Goal: Task Accomplishment & Management: Use online tool/utility

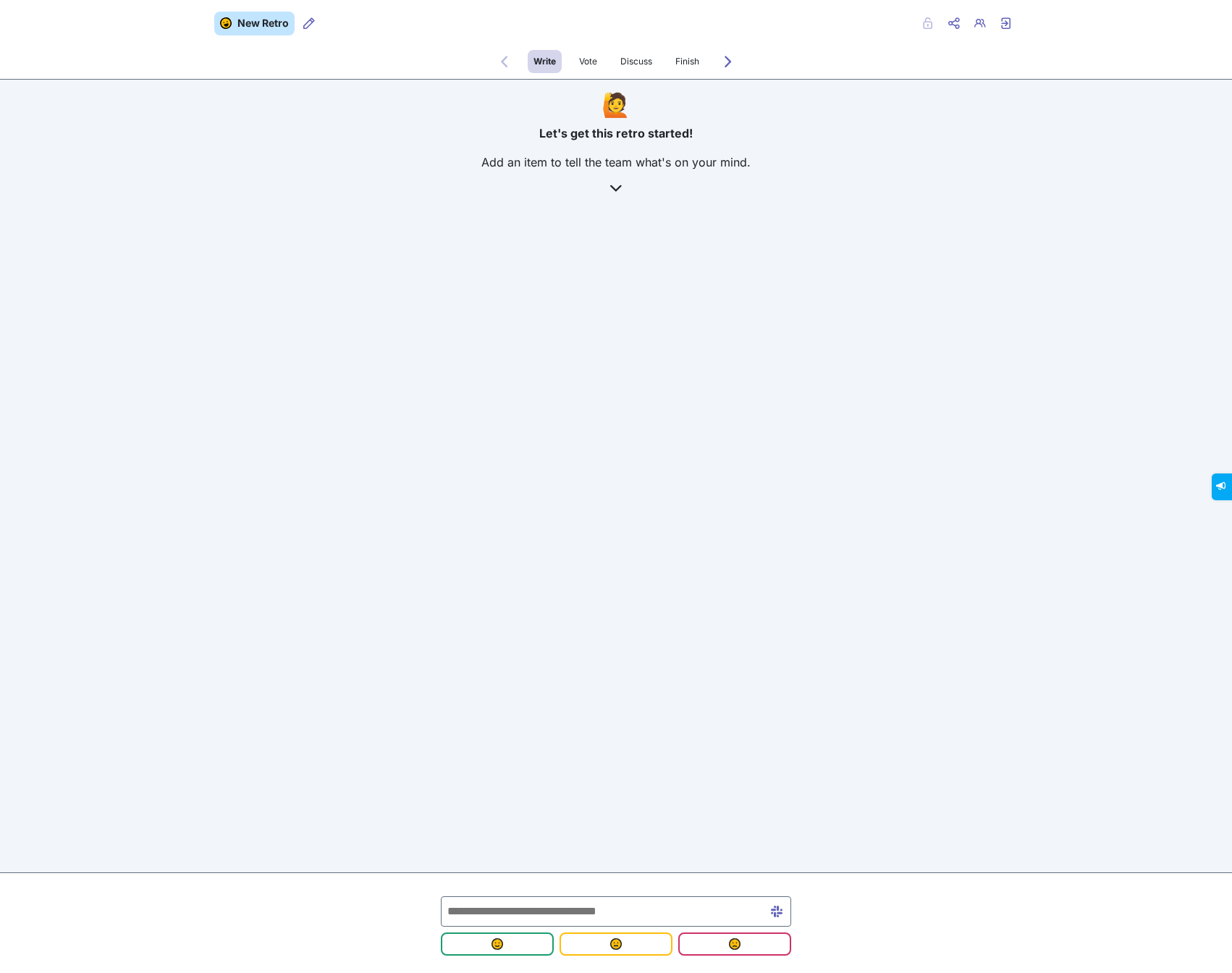
click at [743, 462] on div "New Retro Retro users Private Share menu Copy Copy link Retro users Exit retro …" at bounding box center [616, 486] width 1232 height 973
click at [959, 23] on icon "Share menu" at bounding box center [954, 23] width 12 height 12
click at [902, 51] on span "Copy Copy link" at bounding box center [908, 53] width 80 height 17
click at [520, 939] on span "submit" at bounding box center [497, 943] width 89 height 12
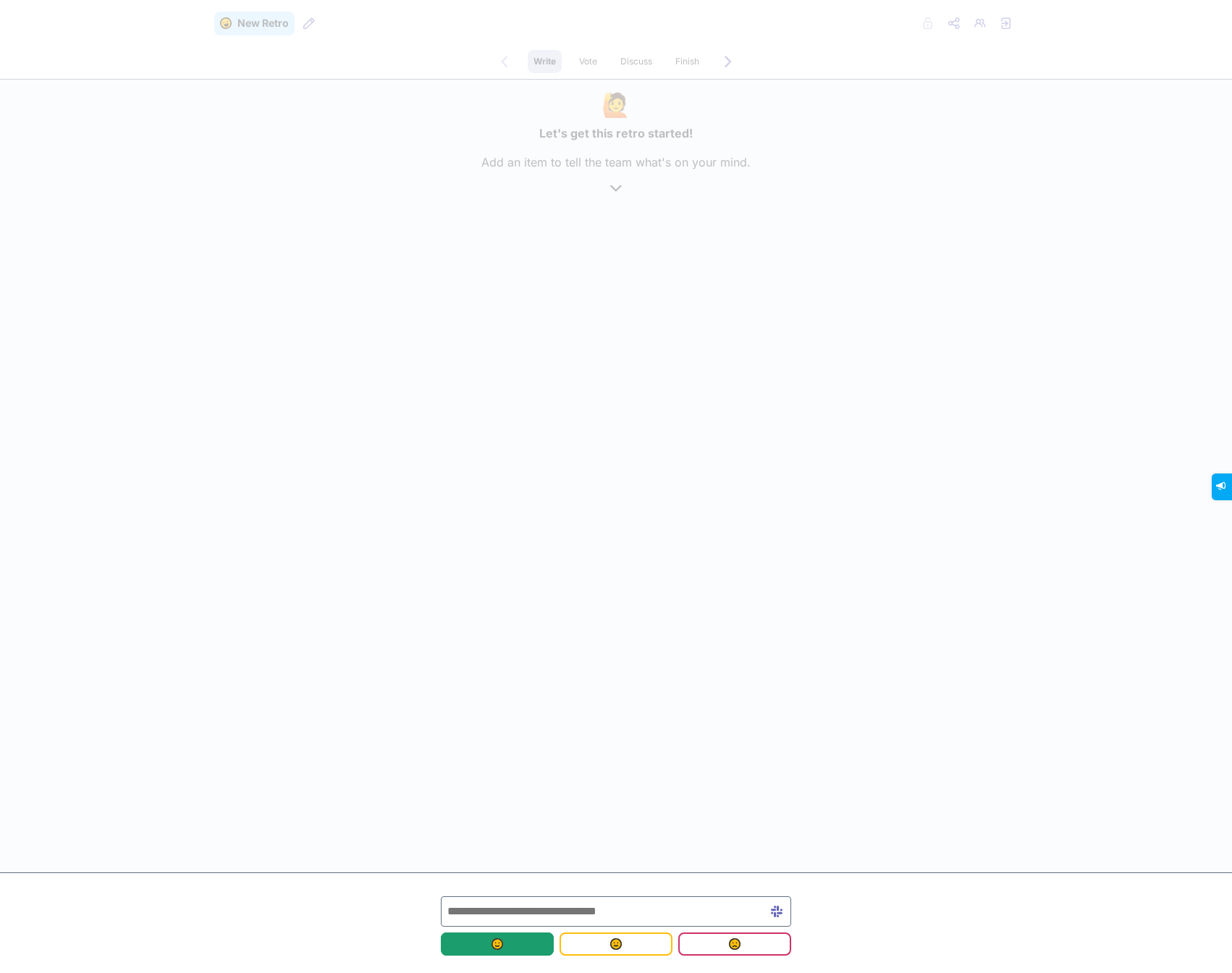
click at [513, 904] on input "text" at bounding box center [616, 912] width 351 height 31
type input "**********"
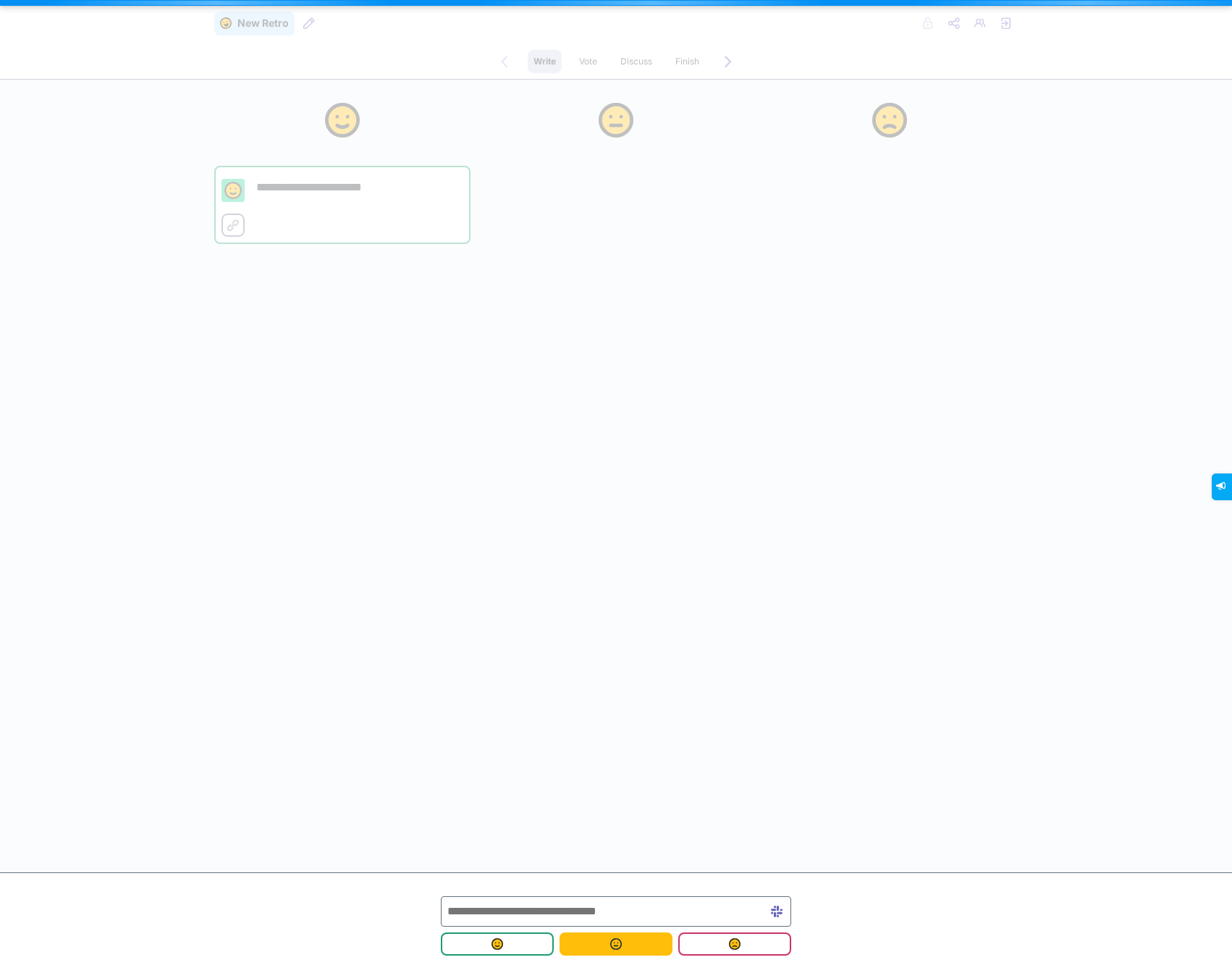
click at [625, 943] on span "submit" at bounding box center [616, 943] width 89 height 12
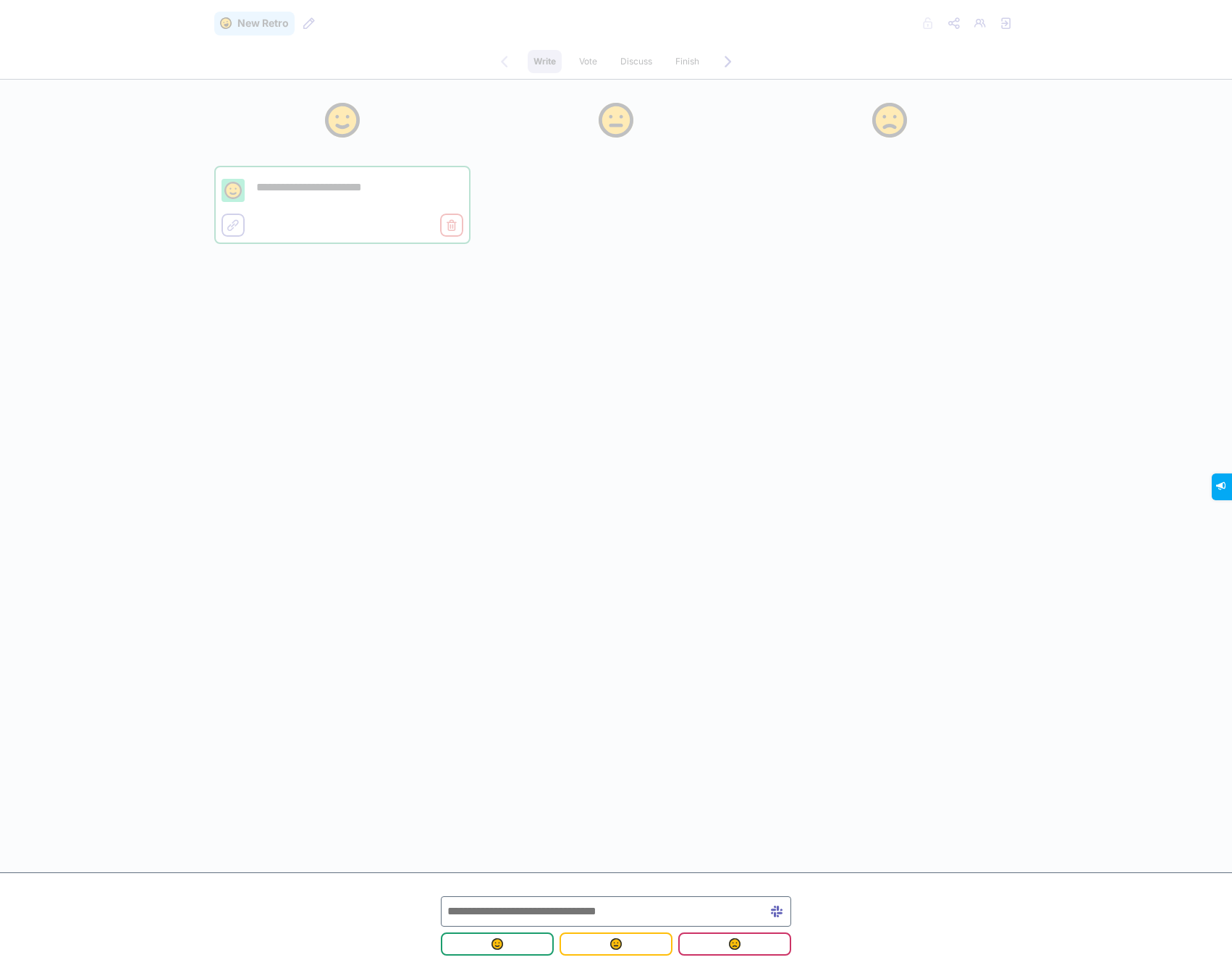
click at [577, 908] on input "text" at bounding box center [616, 912] width 351 height 31
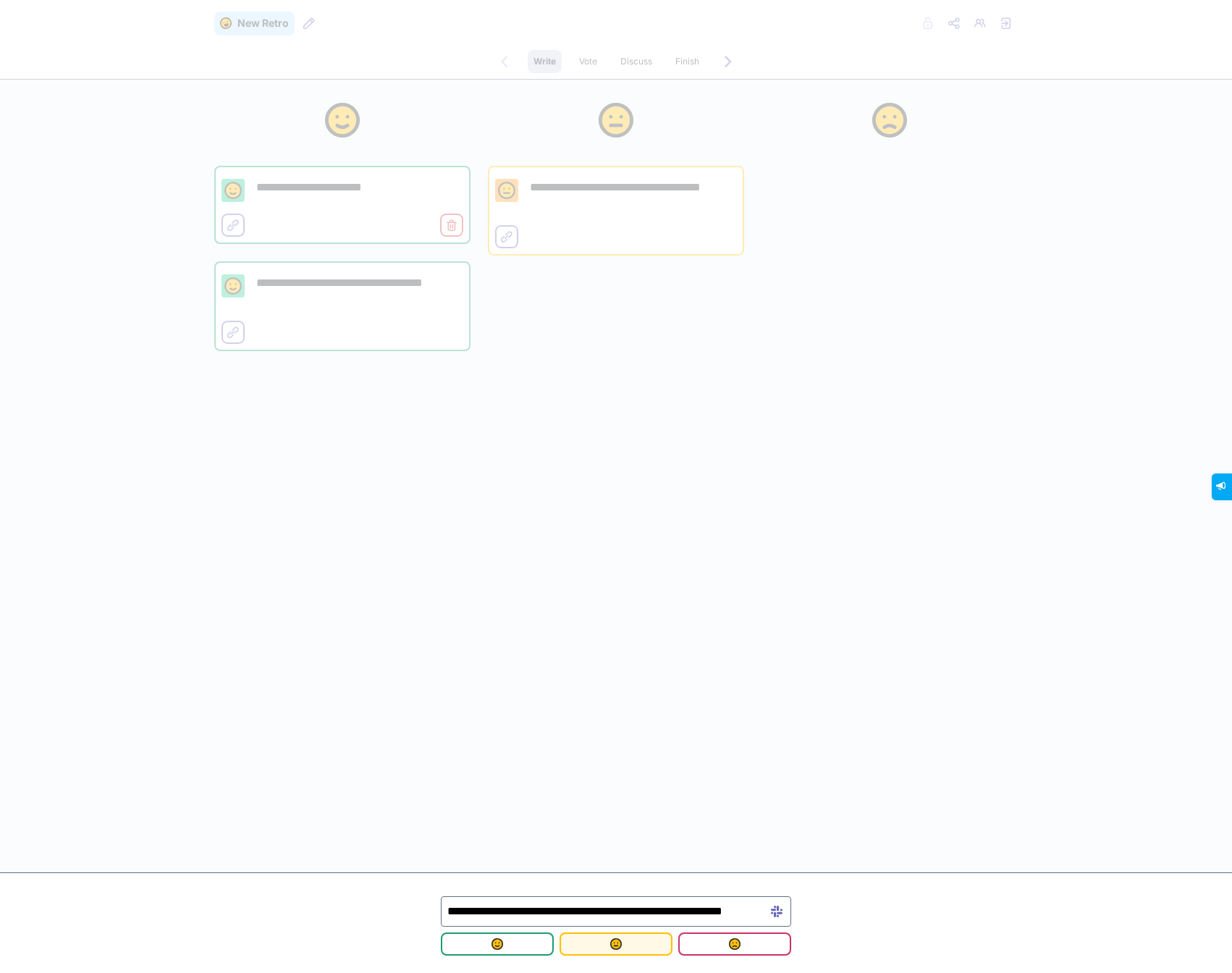
type input "**********"
click at [615, 941] on img "submit" at bounding box center [616, 943] width 12 height 12
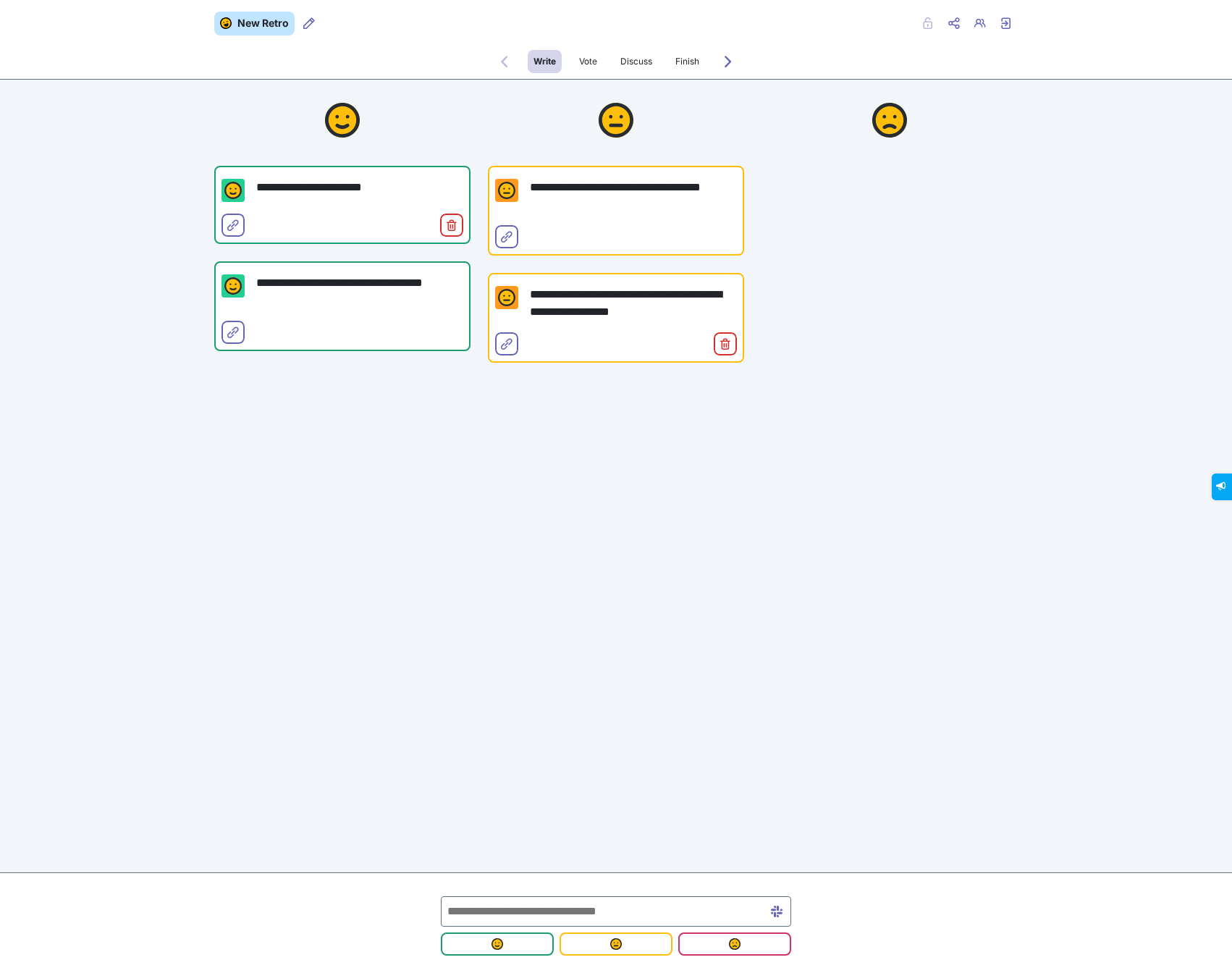
click at [537, 910] on input "text" at bounding box center [616, 912] width 351 height 31
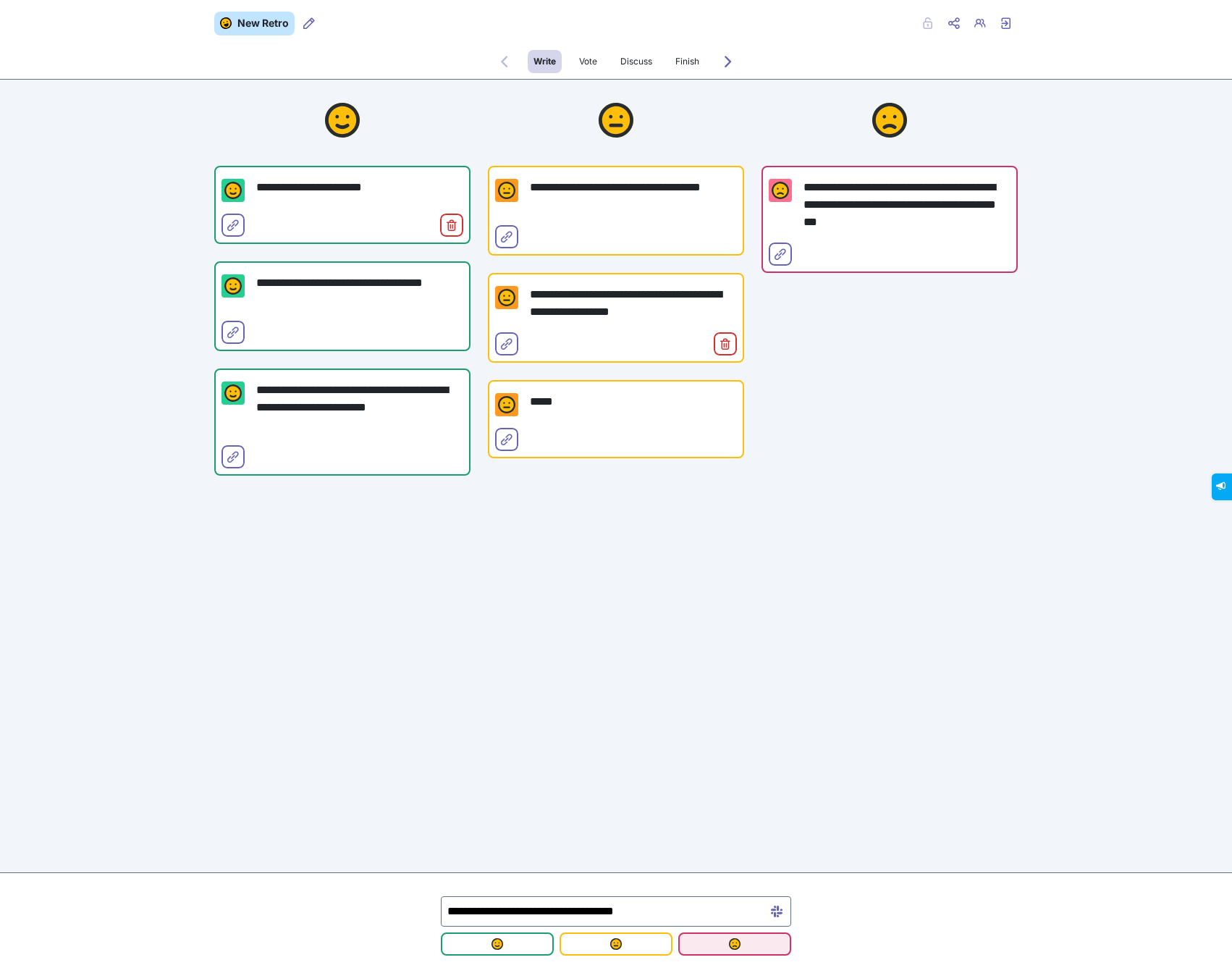
type input "**********"
click at [708, 945] on span "submit" at bounding box center [734, 943] width 89 height 12
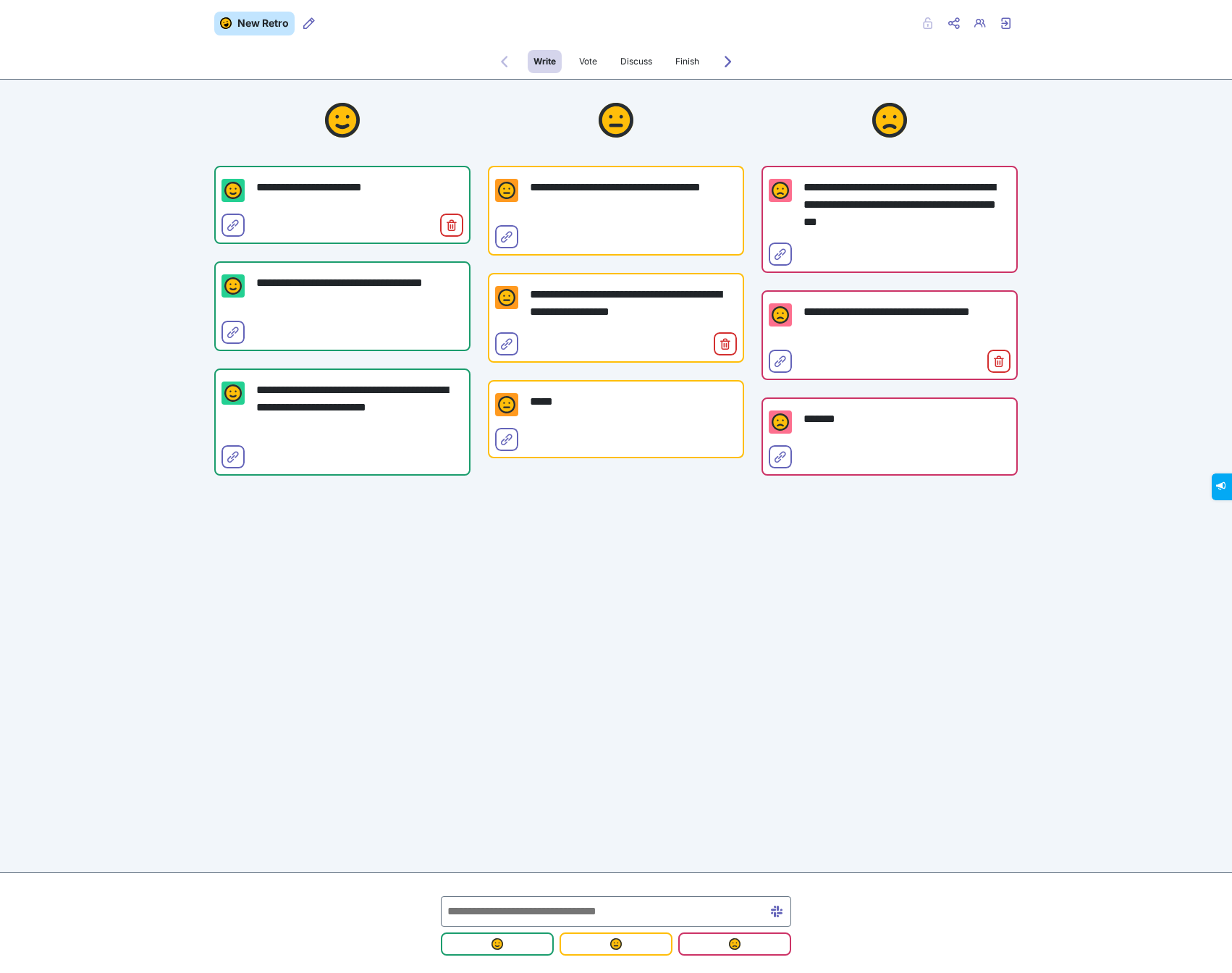
click at [548, 915] on input "text" at bounding box center [616, 912] width 351 height 31
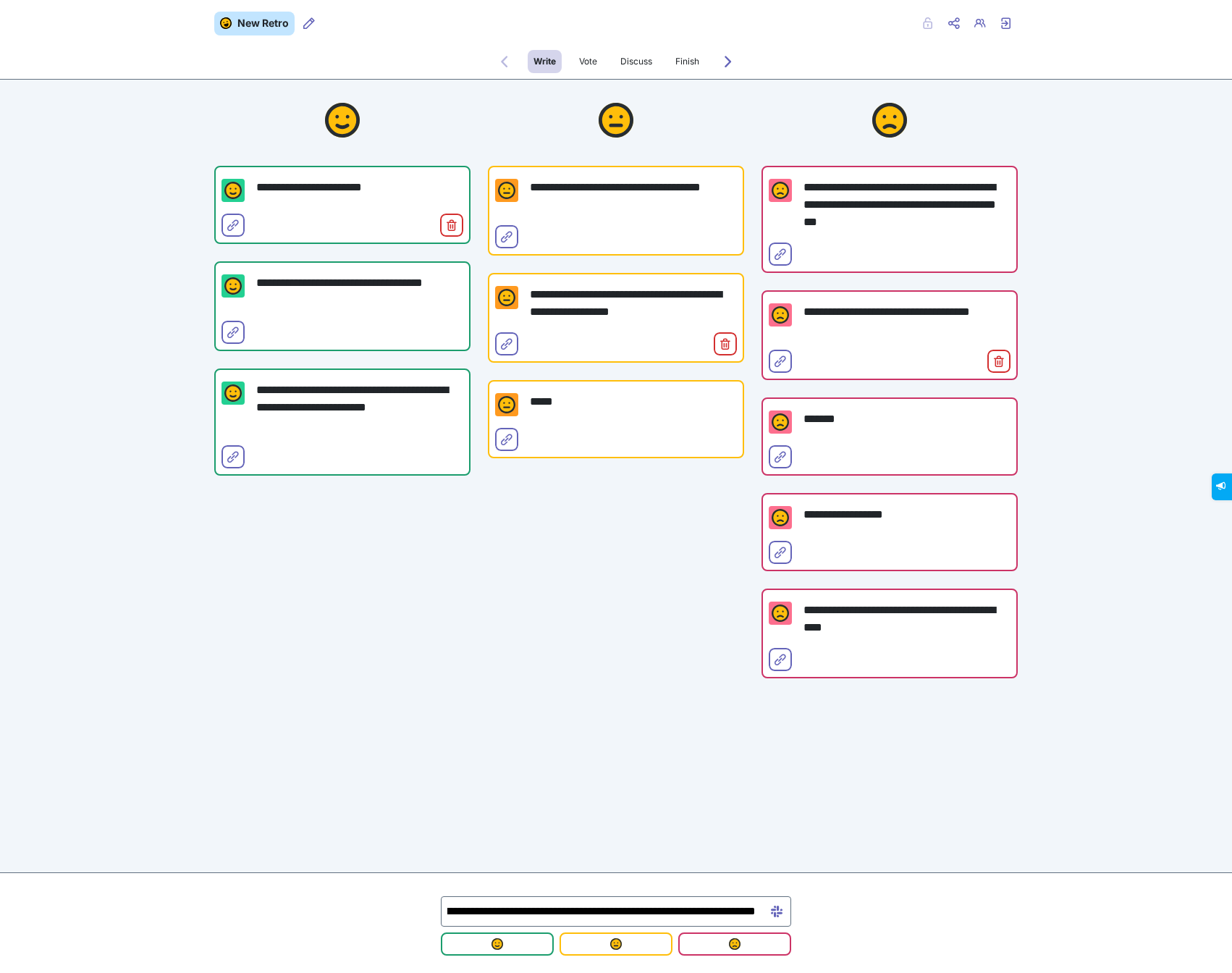
scroll to position [0, 208]
type input "**********"
click at [730, 946] on img "submit" at bounding box center [735, 943] width 12 height 12
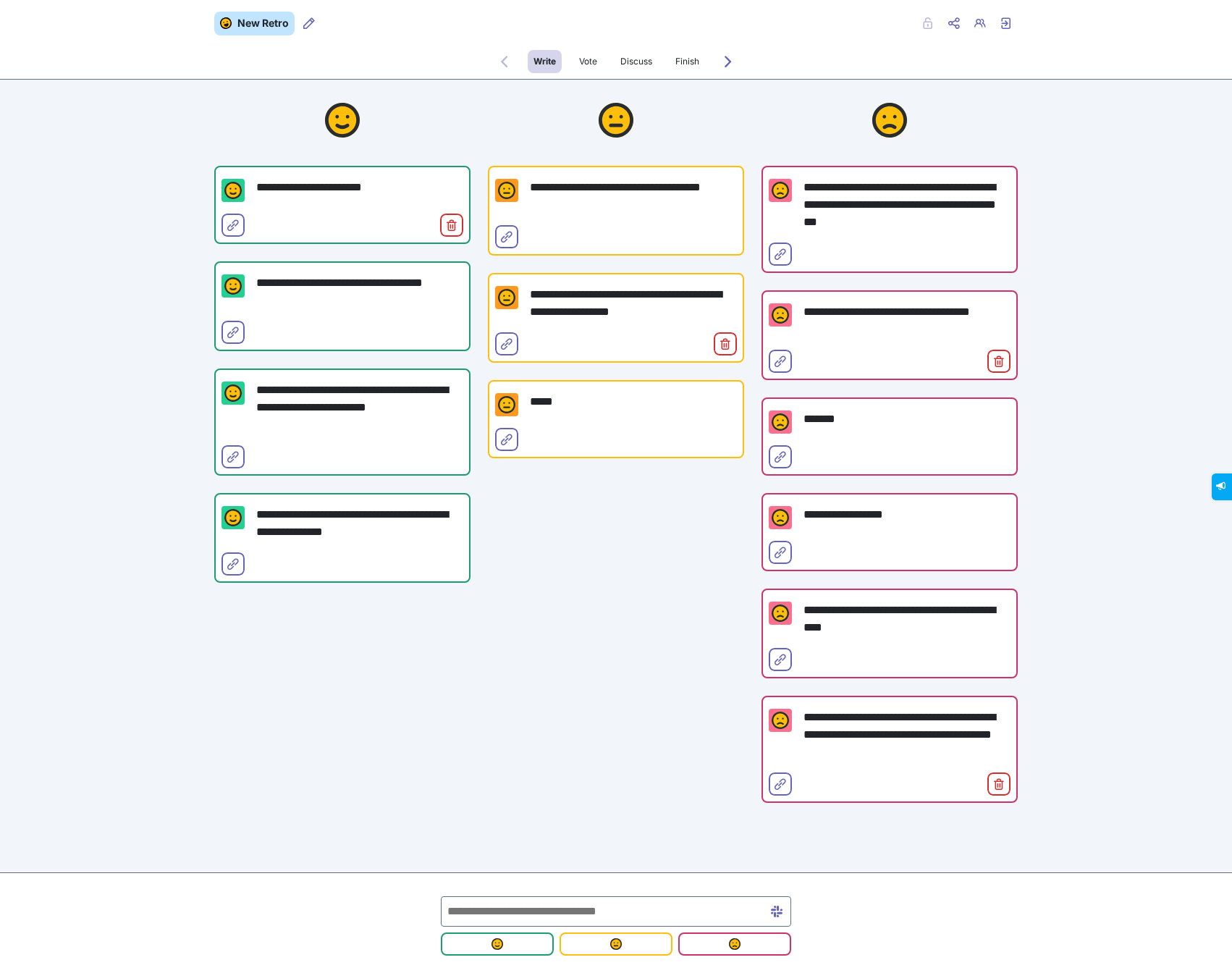
click at [565, 908] on input "text" at bounding box center [616, 912] width 351 height 31
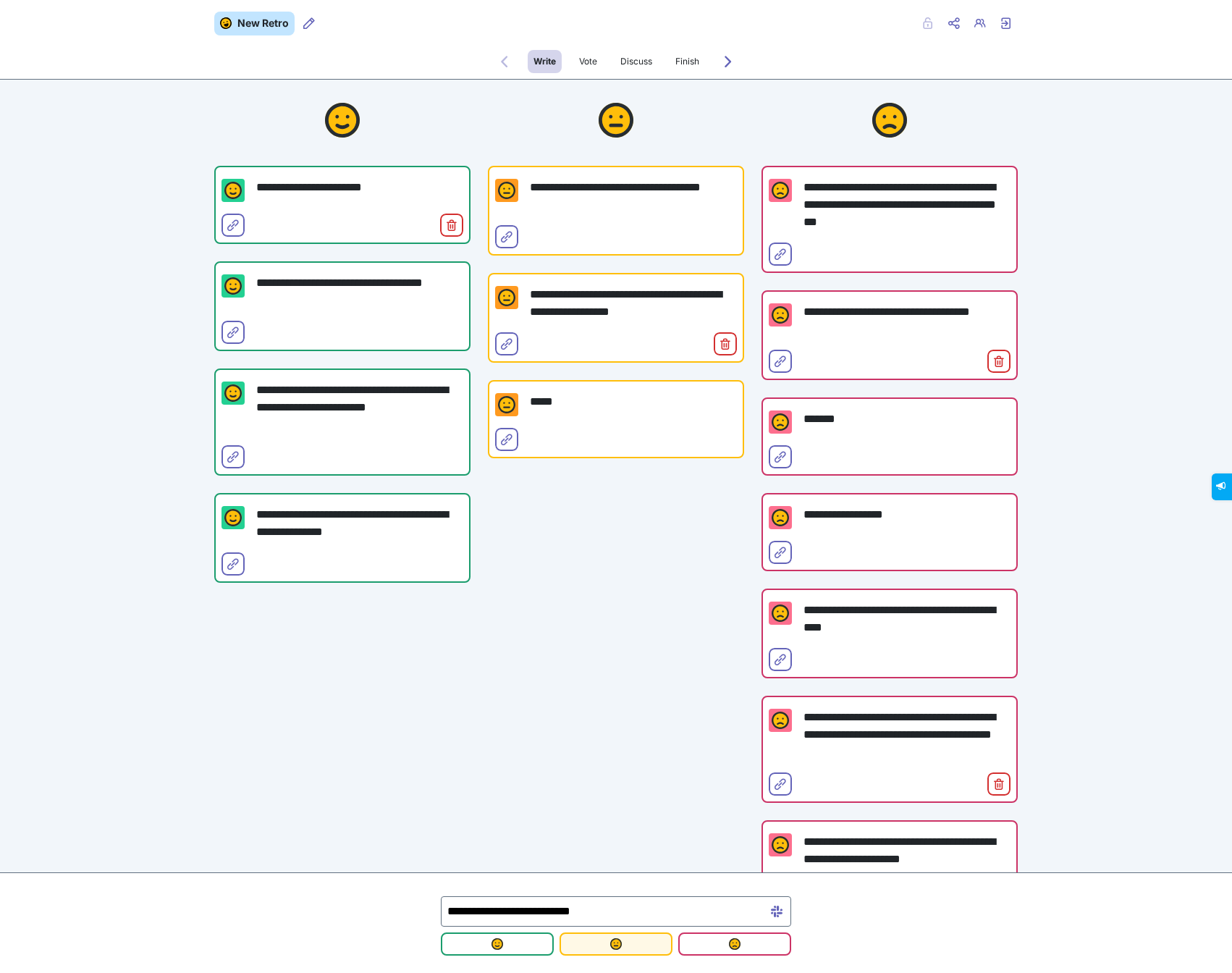
type input "**********"
click at [618, 948] on img "submit" at bounding box center [616, 943] width 12 height 12
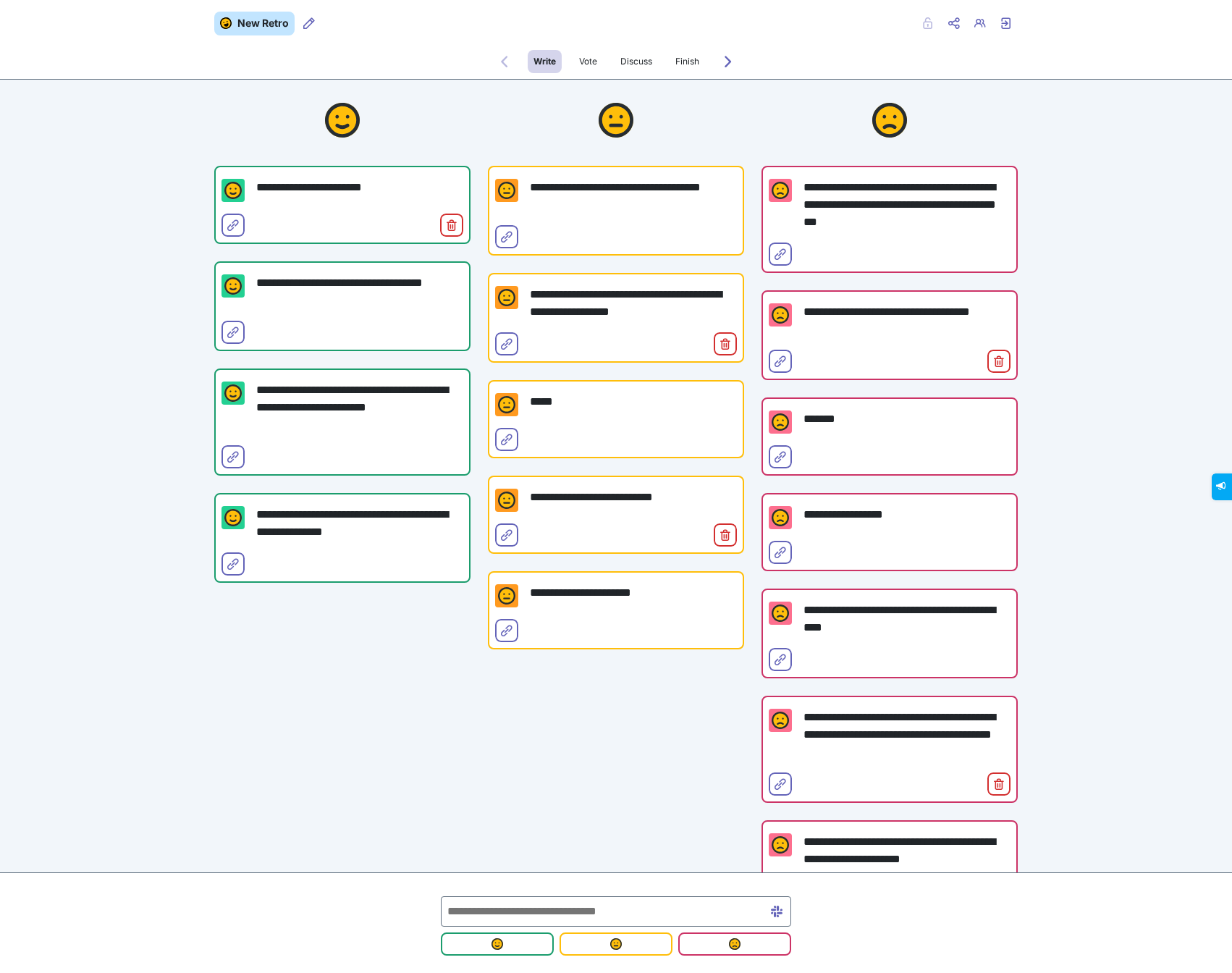
click at [581, 911] on input "text" at bounding box center [616, 912] width 351 height 31
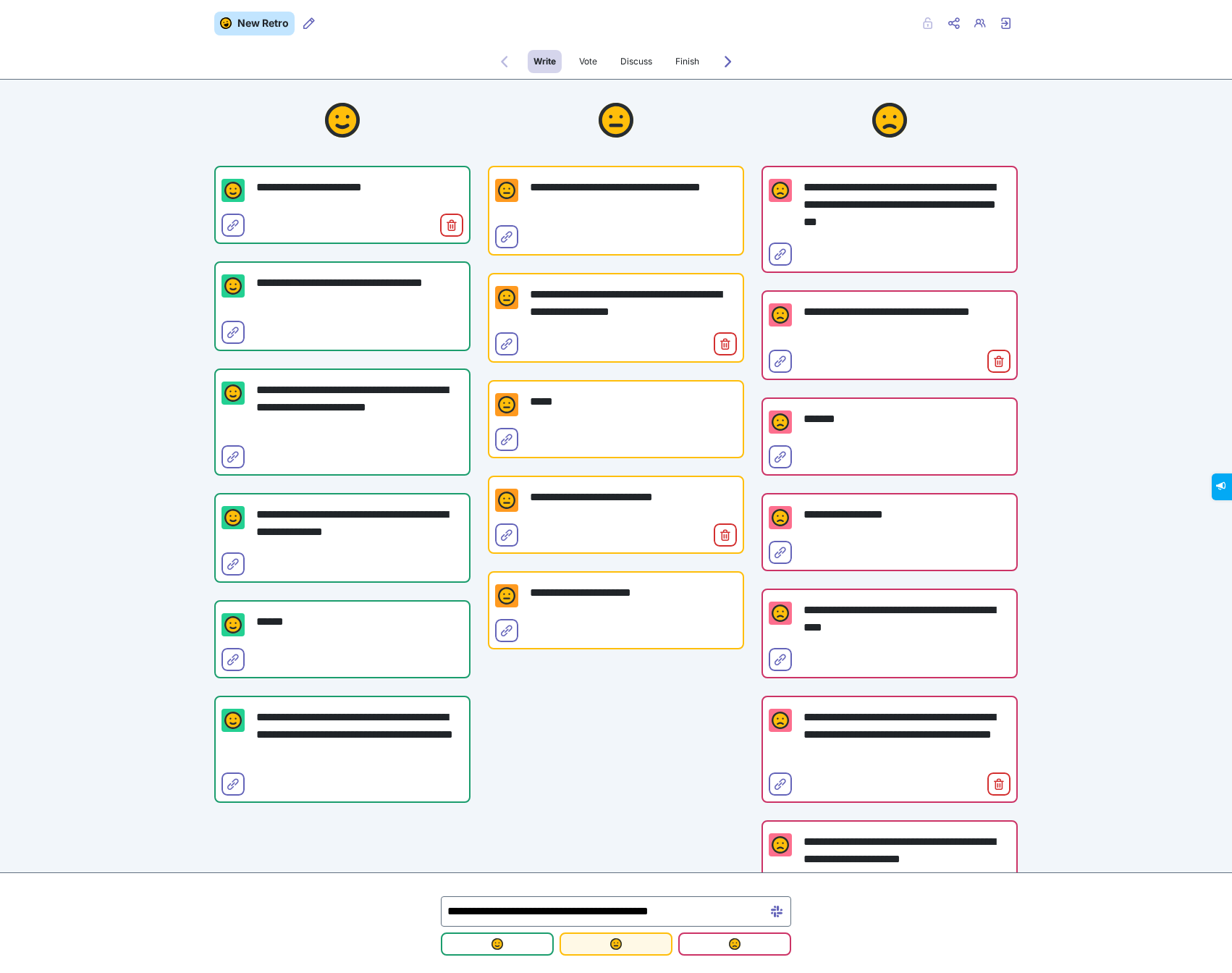
type input "**********"
click at [612, 944] on img "submit" at bounding box center [616, 943] width 12 height 12
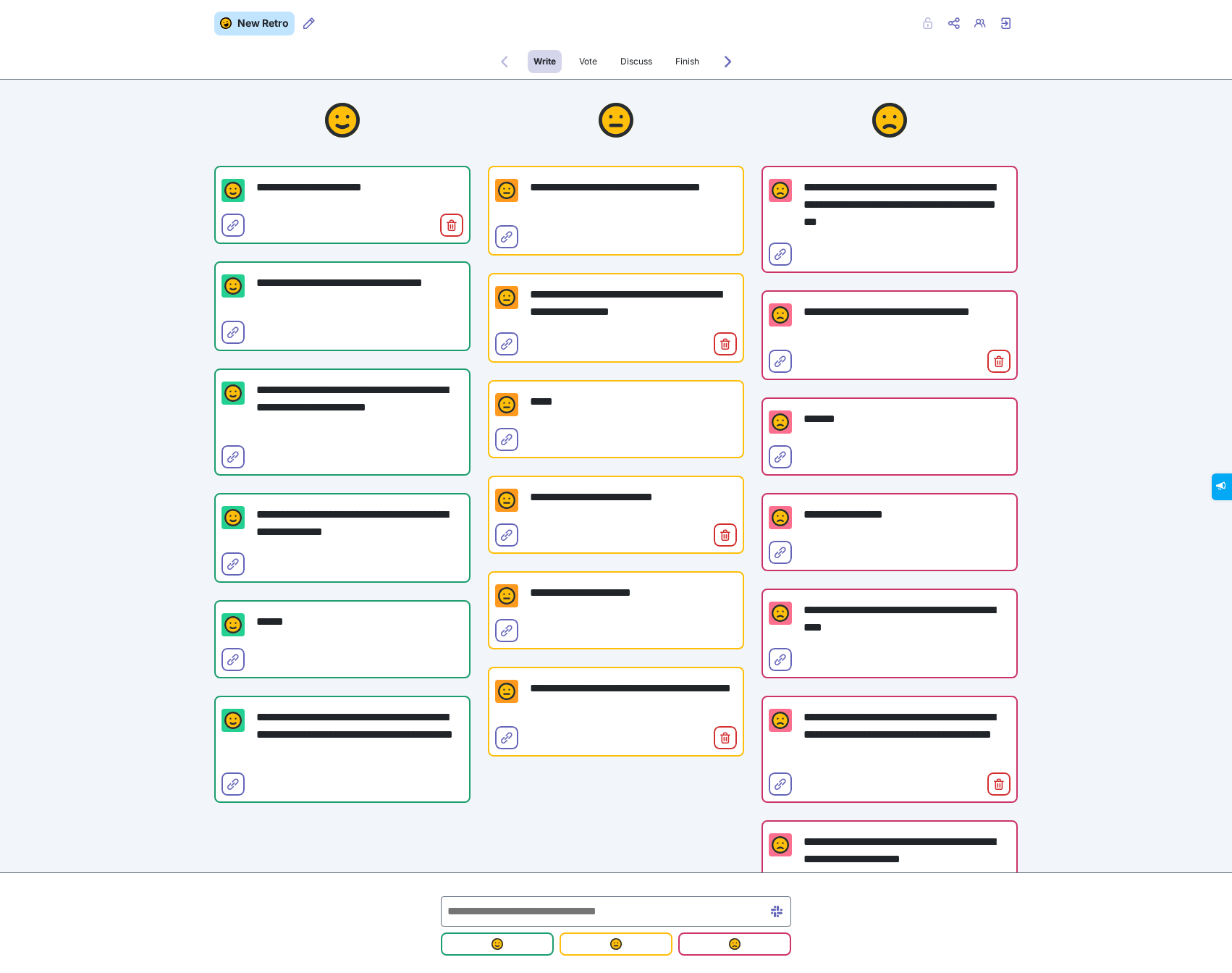
click at [483, 912] on input "text" at bounding box center [616, 912] width 351 height 31
type input "**********"
click at [515, 940] on span "submit" at bounding box center [497, 943] width 89 height 12
click at [503, 536] on icon "Select for merge" at bounding box center [506, 535] width 12 height 12
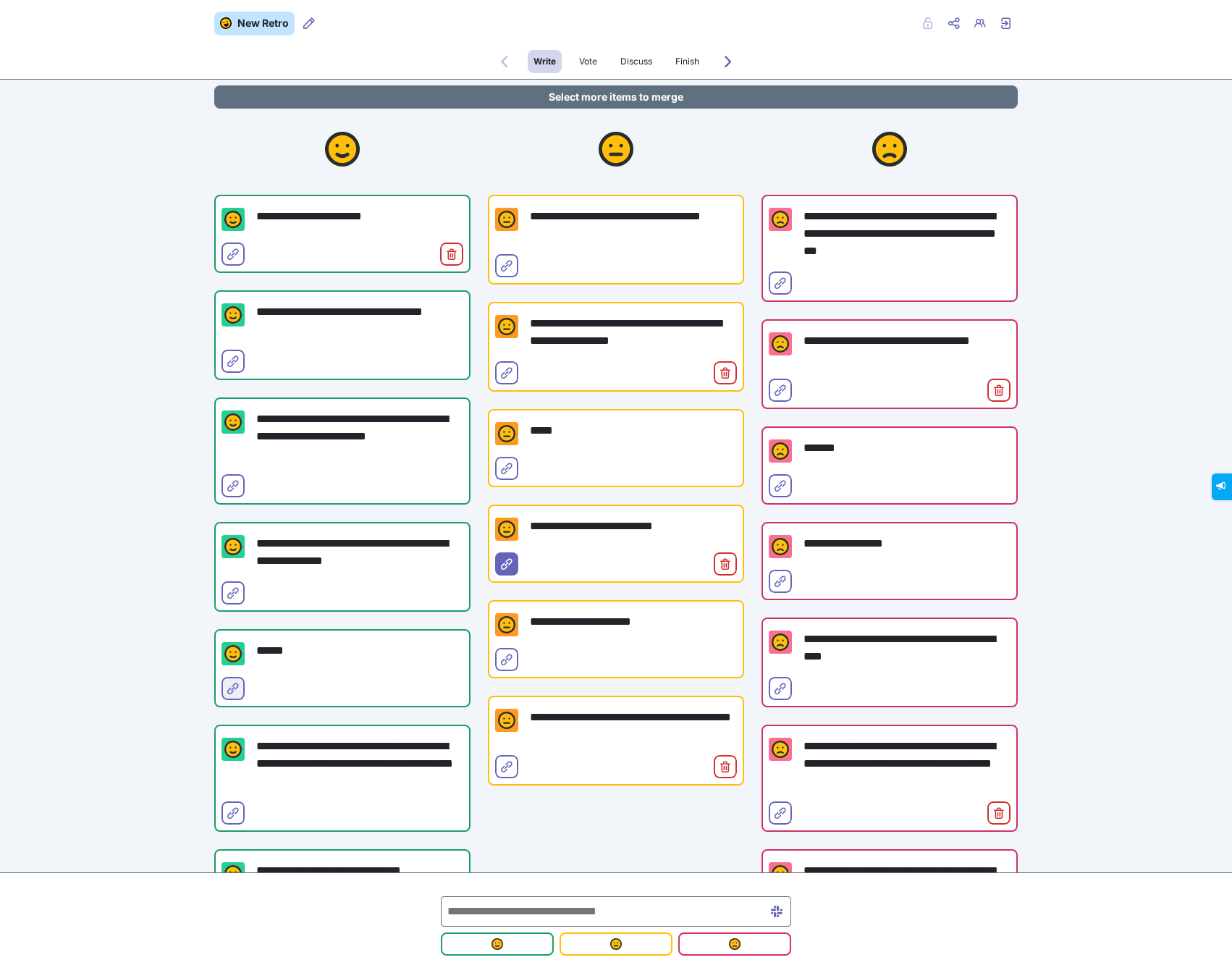
click at [230, 689] on icon "Select for merge" at bounding box center [233, 688] width 12 height 12
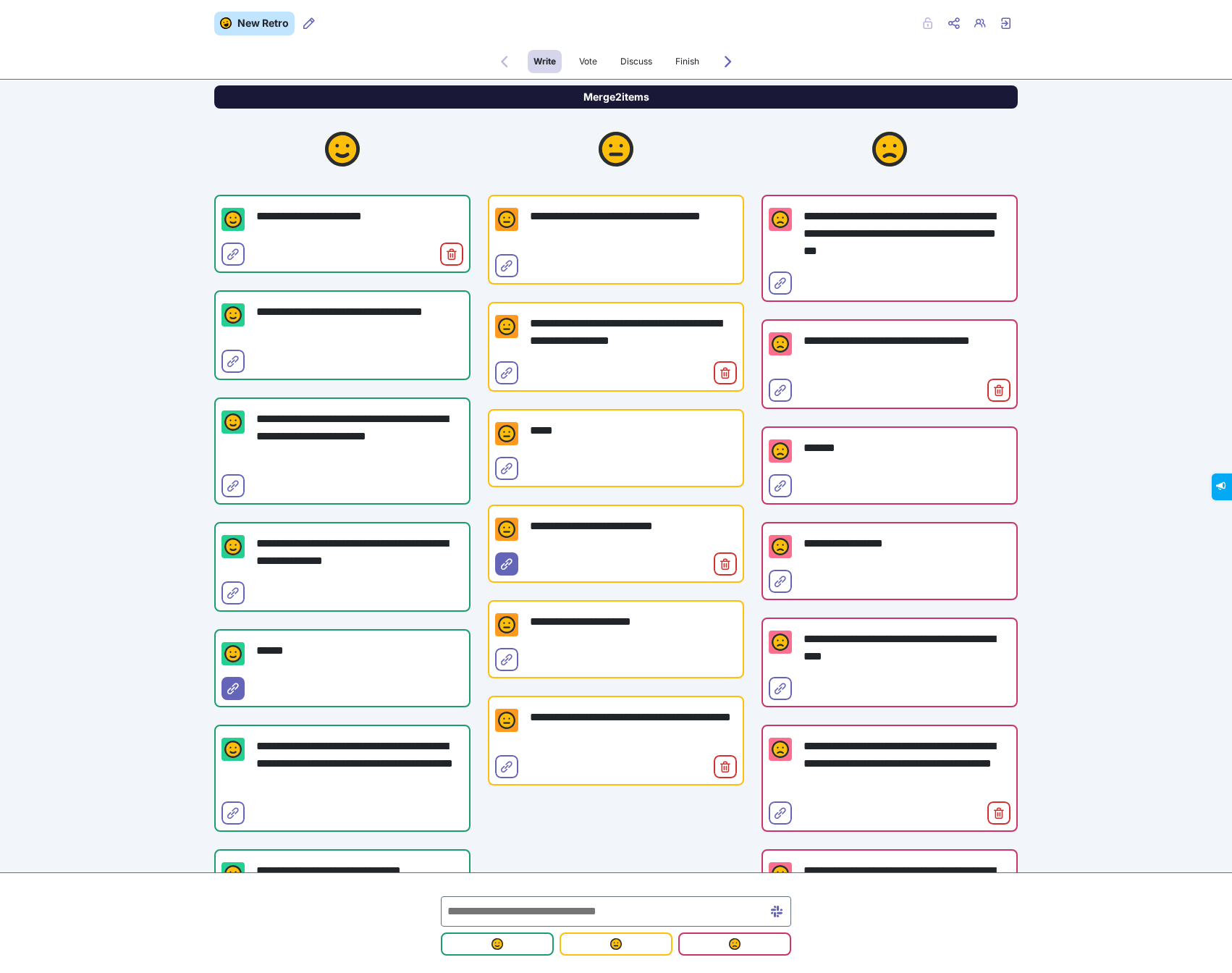
click at [566, 94] on button "Merge 2 items" at bounding box center [616, 98] width 804 height 23
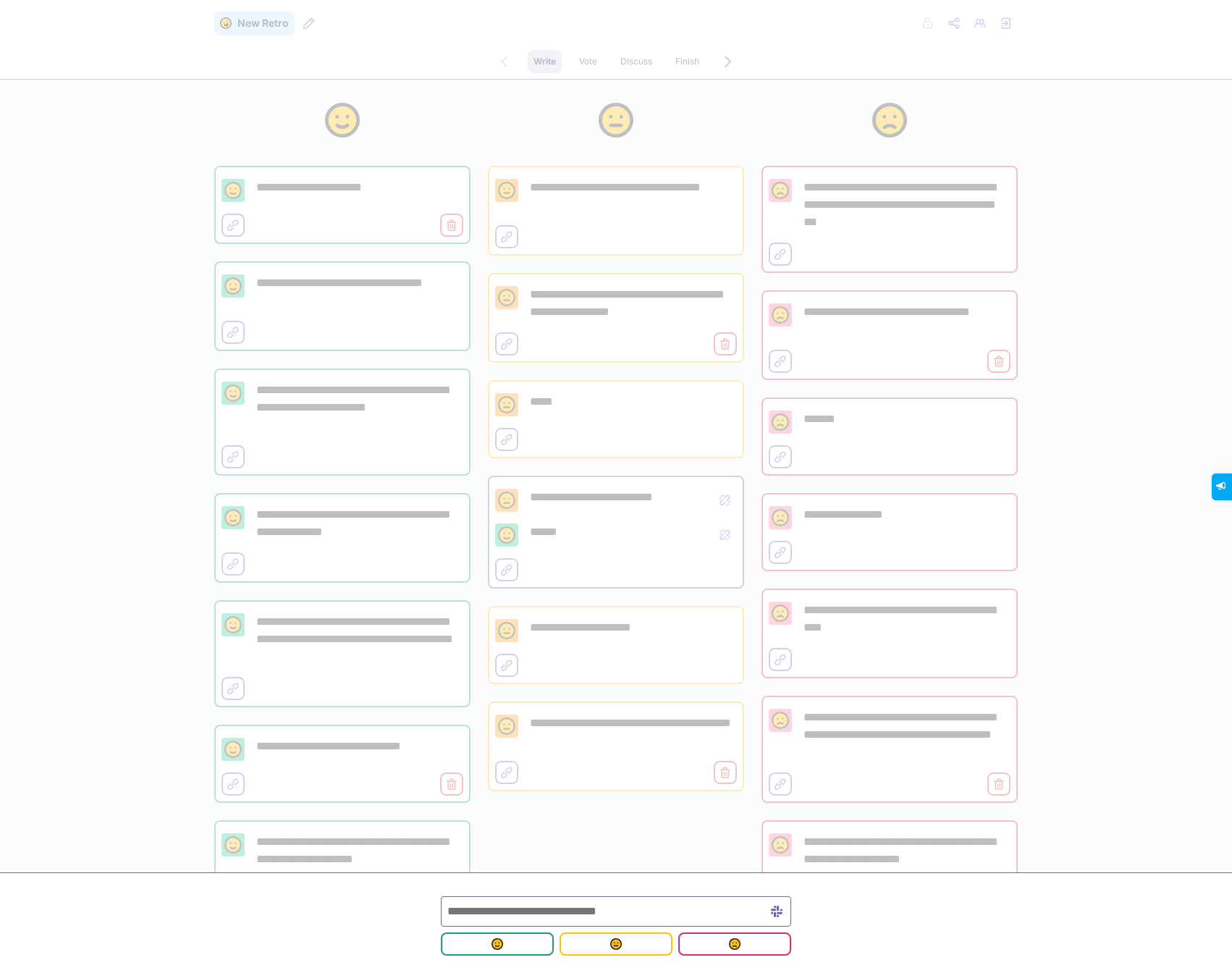
click at [588, 912] on input "text" at bounding box center [616, 912] width 351 height 31
type input "**********"
click at [529, 935] on button "submit" at bounding box center [497, 944] width 113 height 23
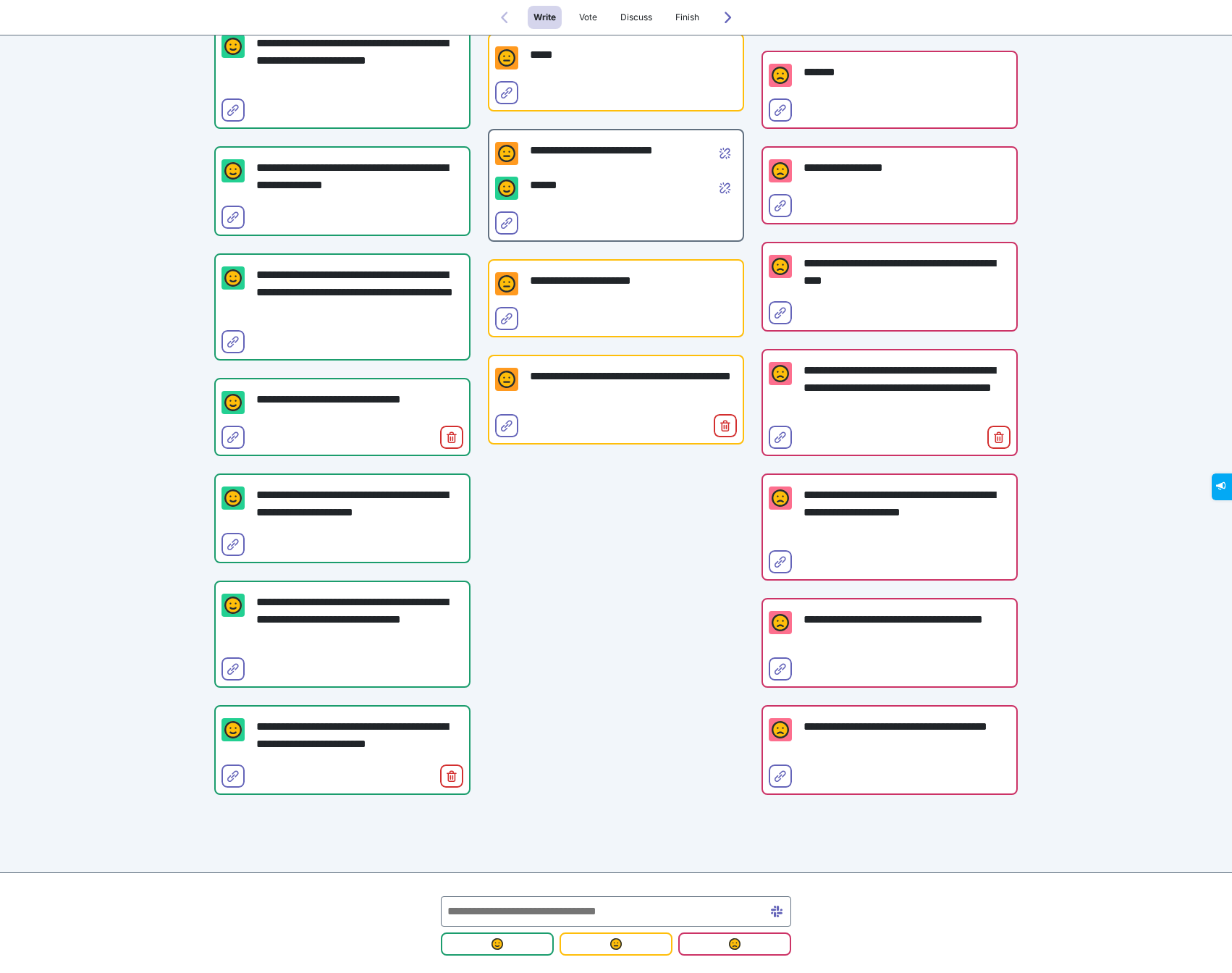
scroll to position [348, 0]
click at [231, 770] on icon "Select for merge" at bounding box center [233, 775] width 12 height 12
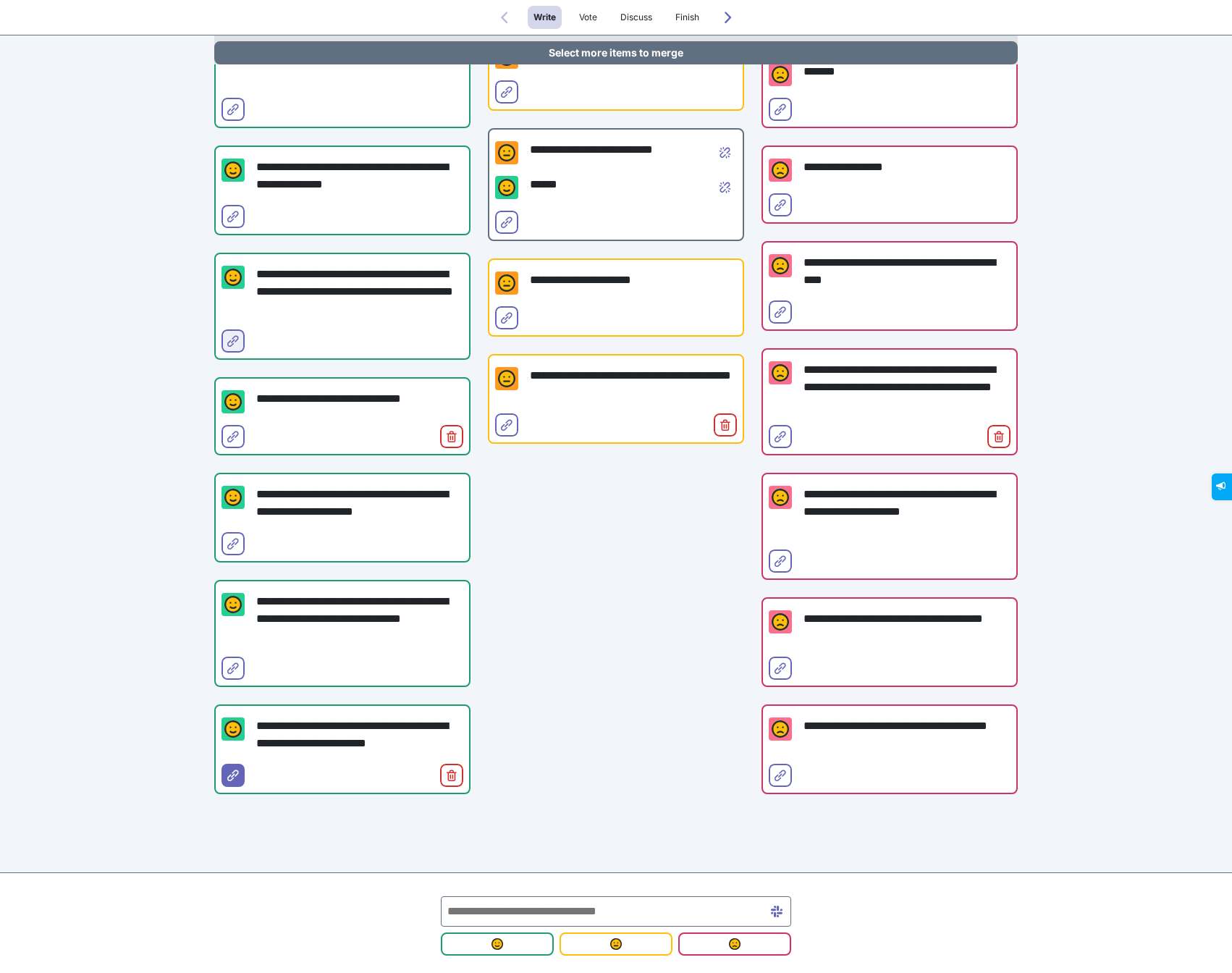
click at [236, 340] on icon "Select for merge" at bounding box center [233, 341] width 12 height 12
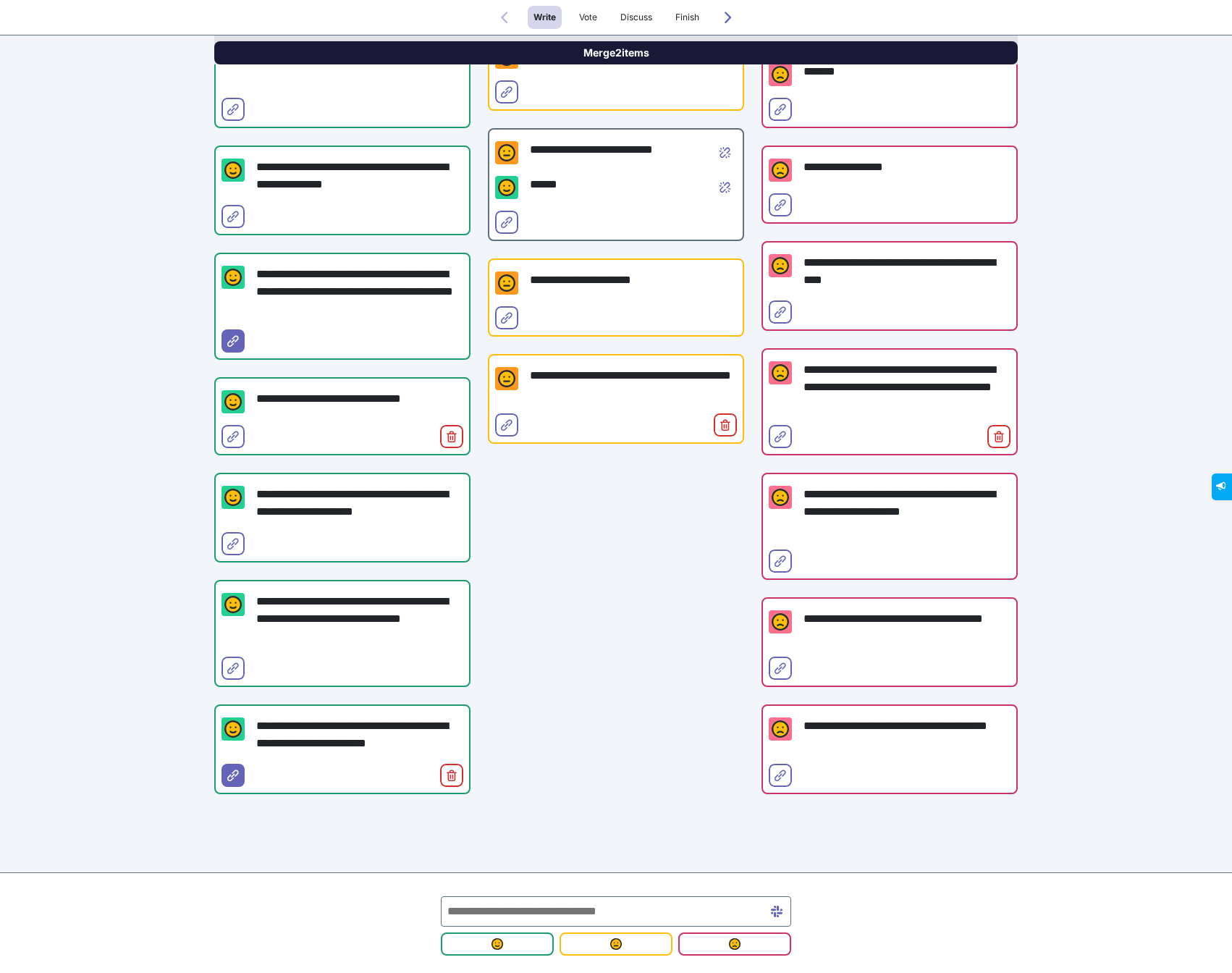
click at [597, 49] on button "Merge 2 items" at bounding box center [616, 53] width 804 height 23
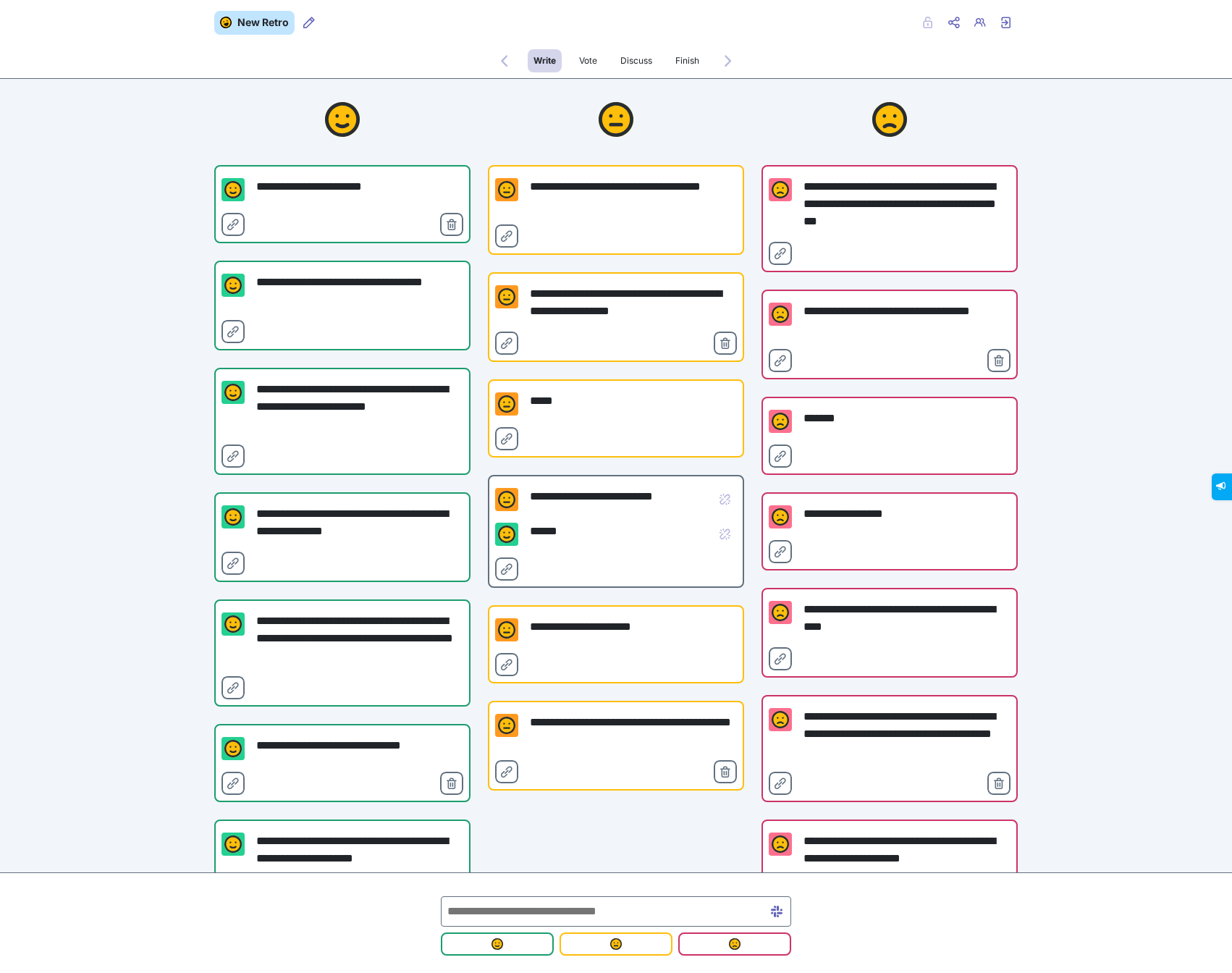
scroll to position [0, 0]
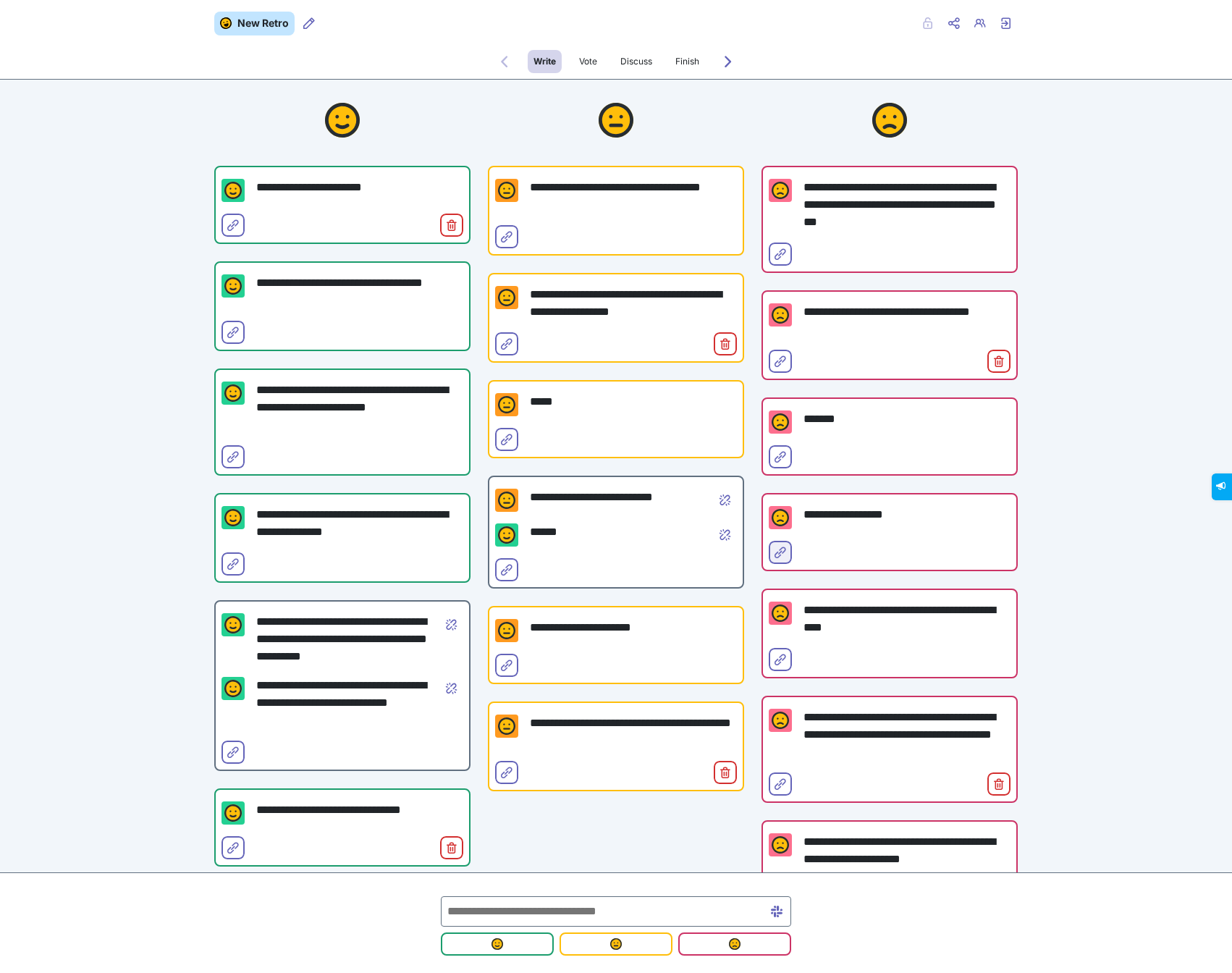
click at [782, 551] on icon "Select for merge" at bounding box center [780, 552] width 12 height 12
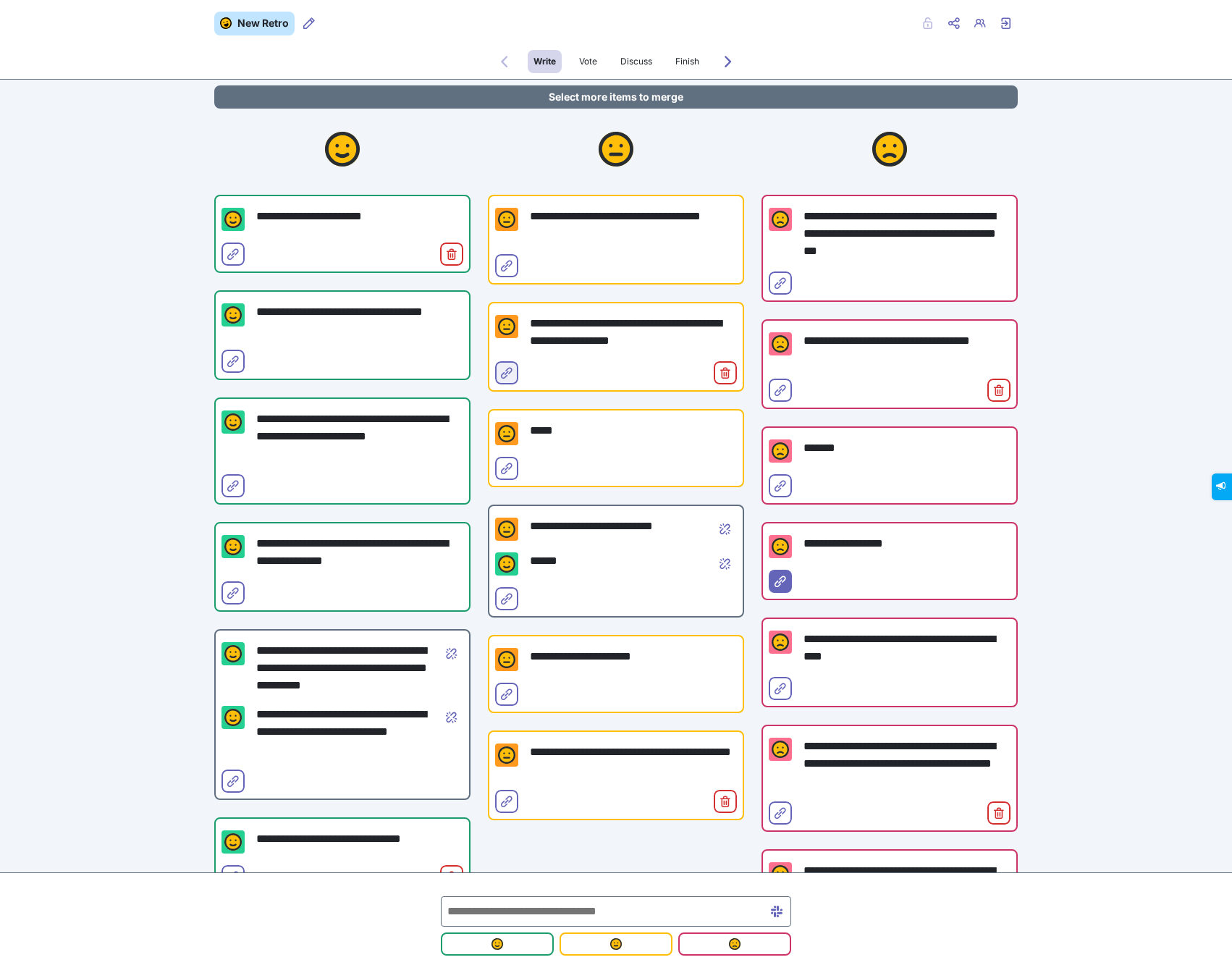
click at [502, 371] on icon "Select for merge" at bounding box center [506, 372] width 12 height 12
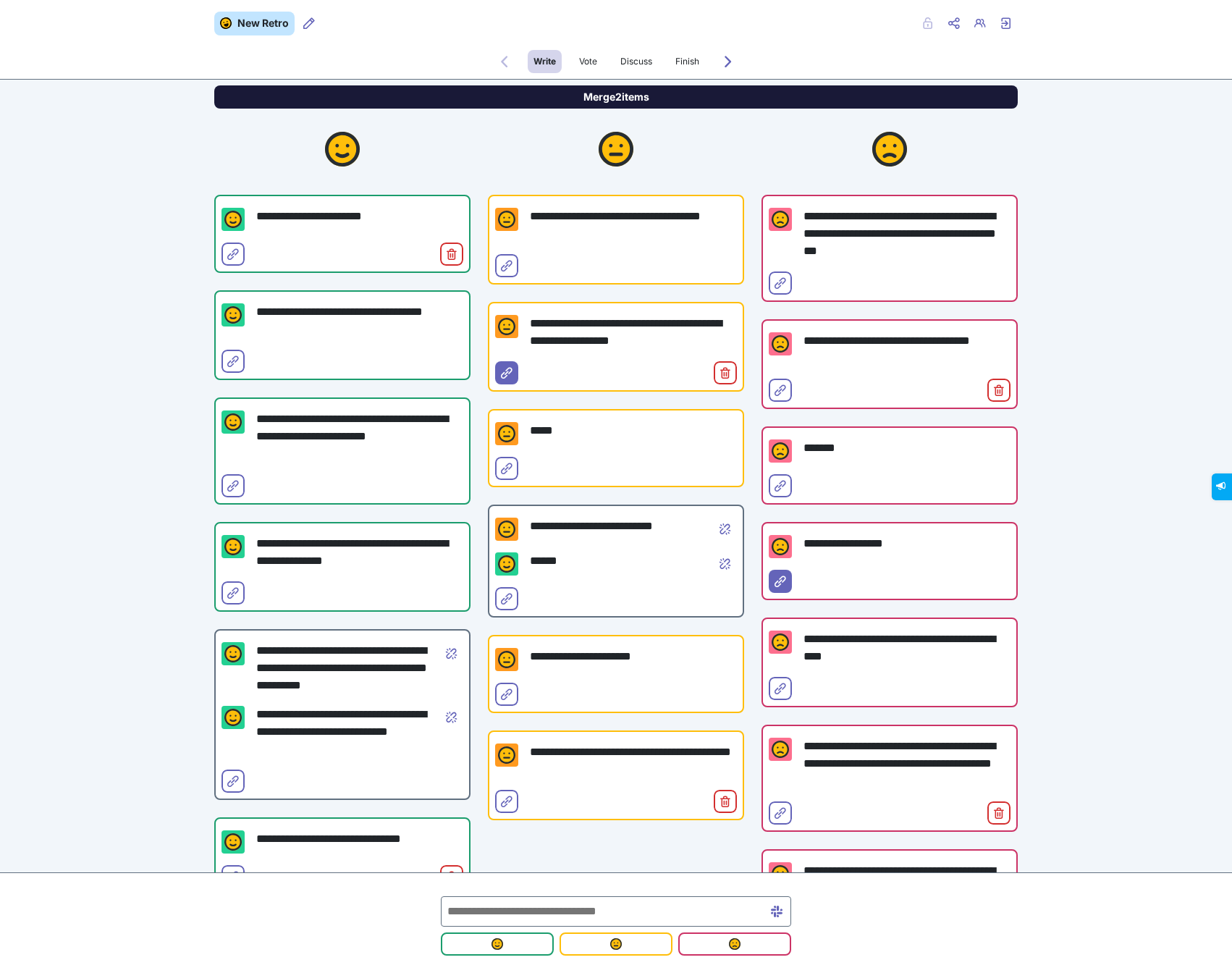
click at [721, 95] on button "Merge 2 items" at bounding box center [616, 98] width 804 height 23
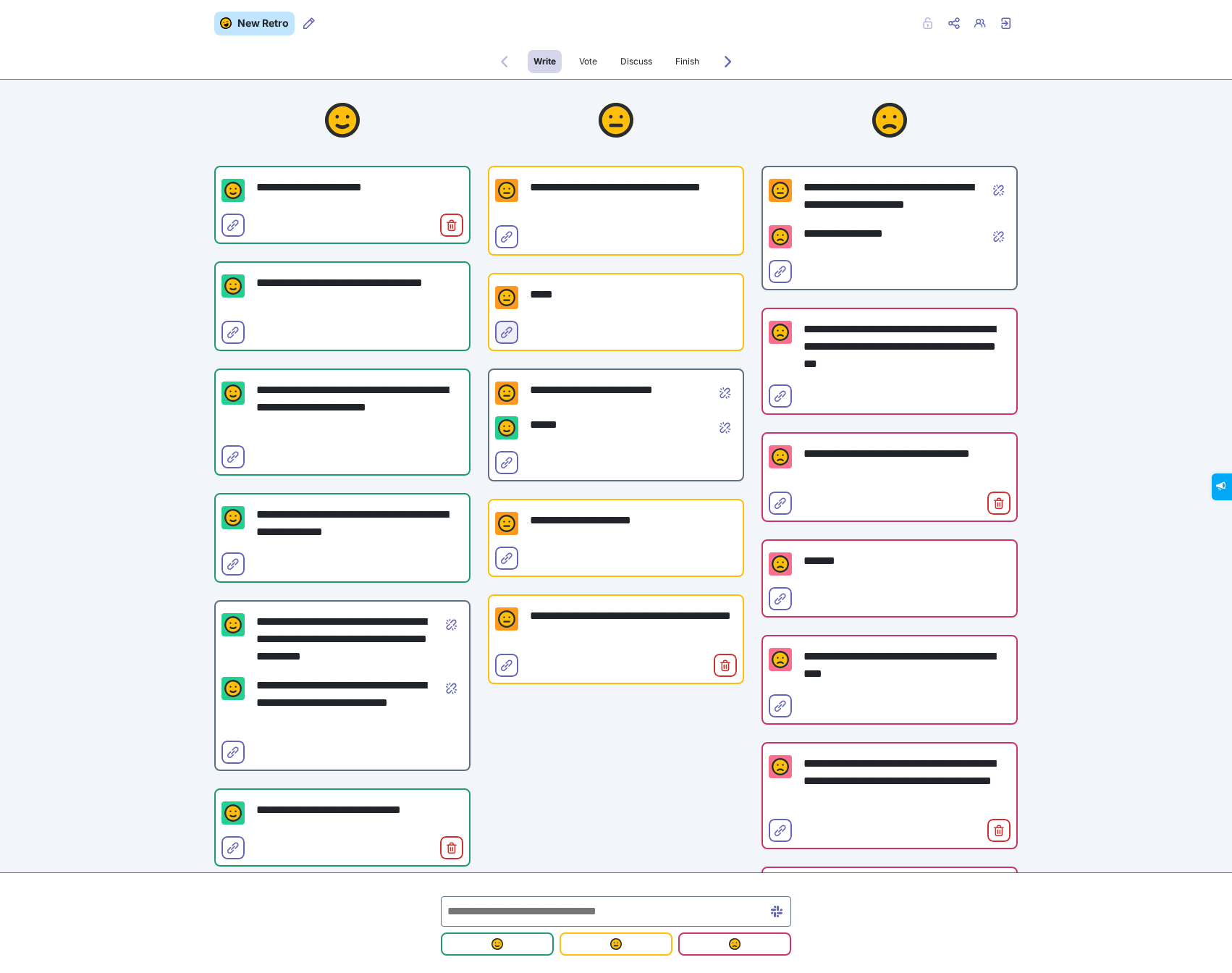
click at [509, 327] on icon "Select for merge" at bounding box center [506, 332] width 12 height 12
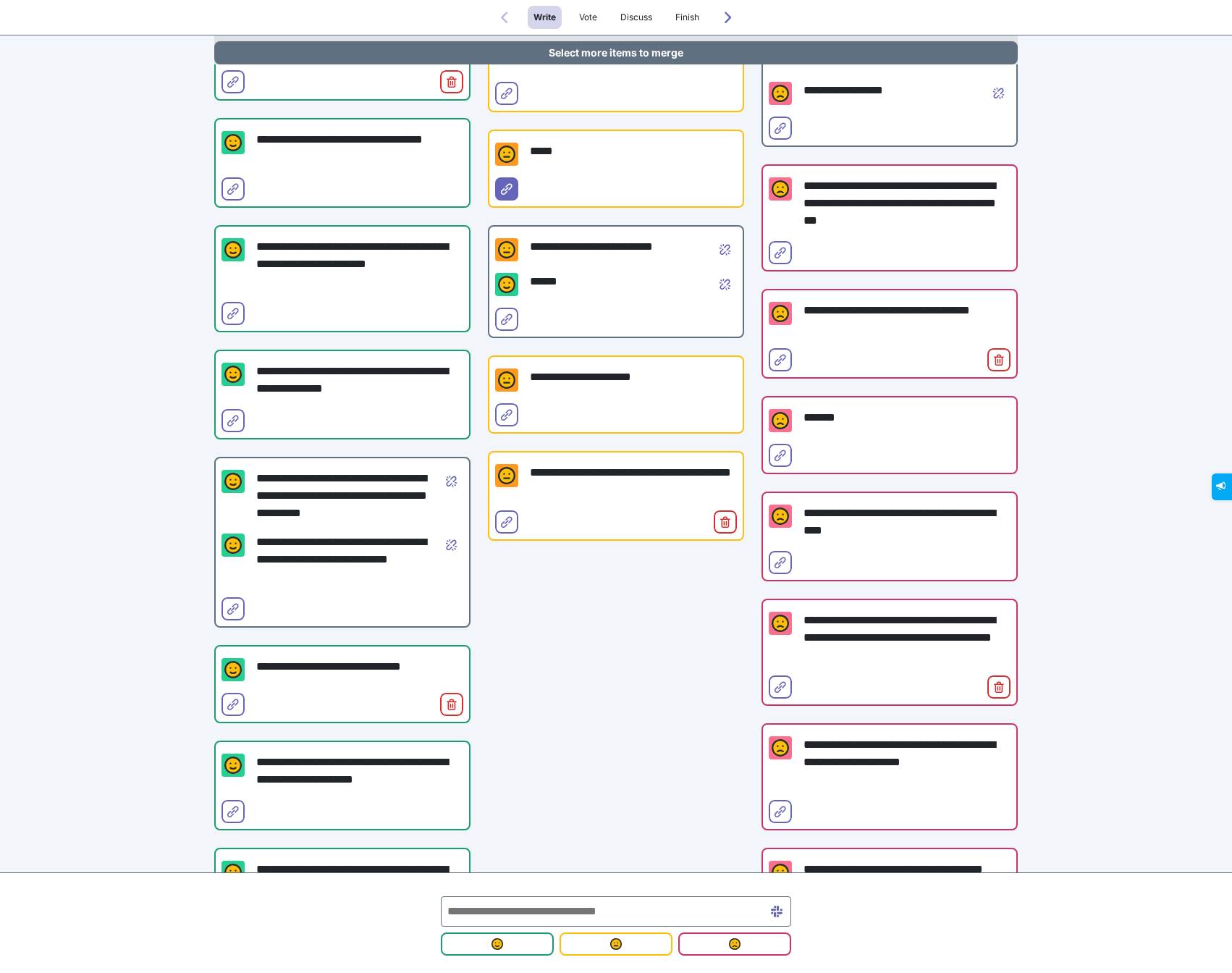
scroll to position [173, 0]
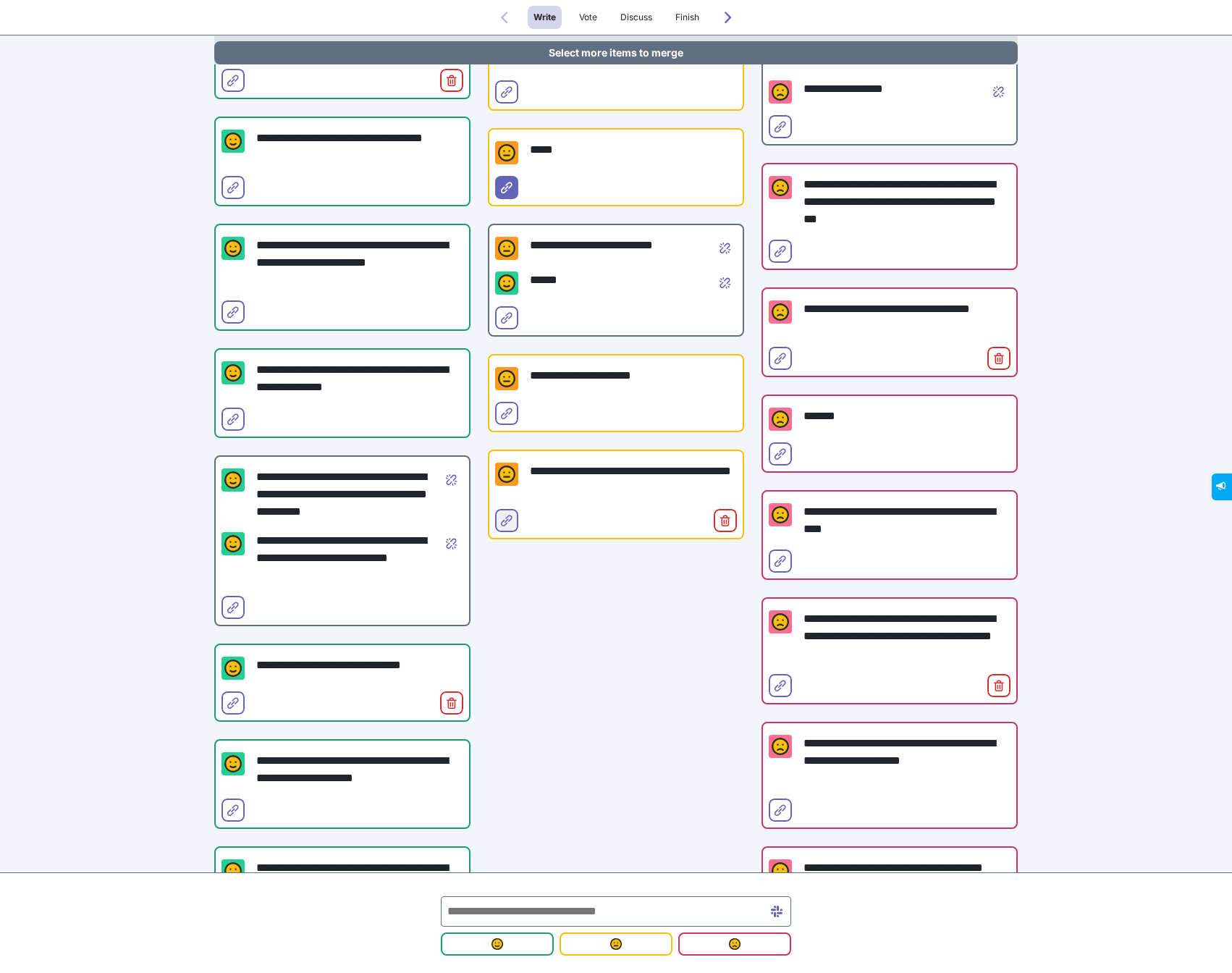
click at [500, 523] on button "Select for merge" at bounding box center [507, 520] width 24 height 23
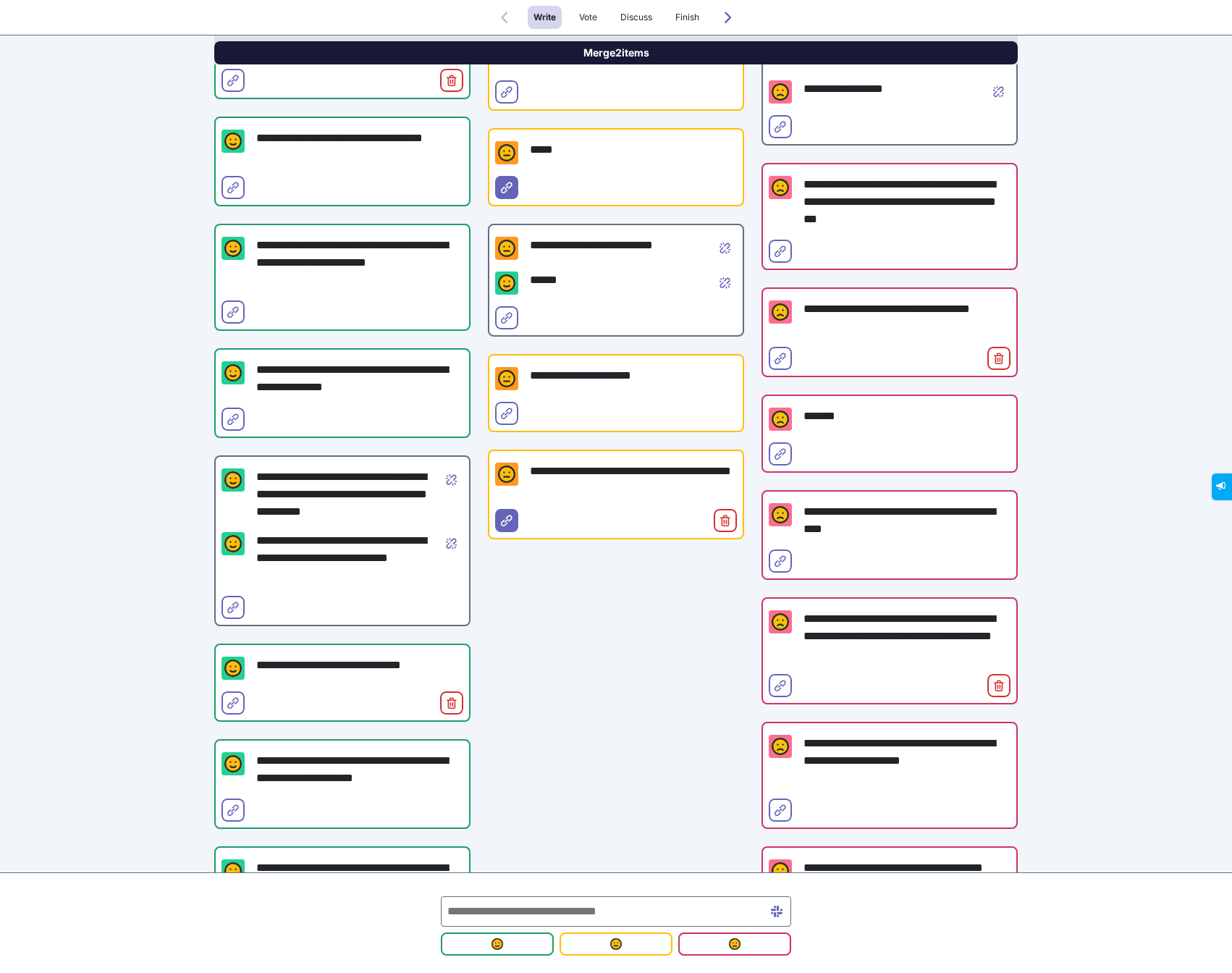
click at [614, 54] on button "Merge 2 items" at bounding box center [616, 53] width 804 height 23
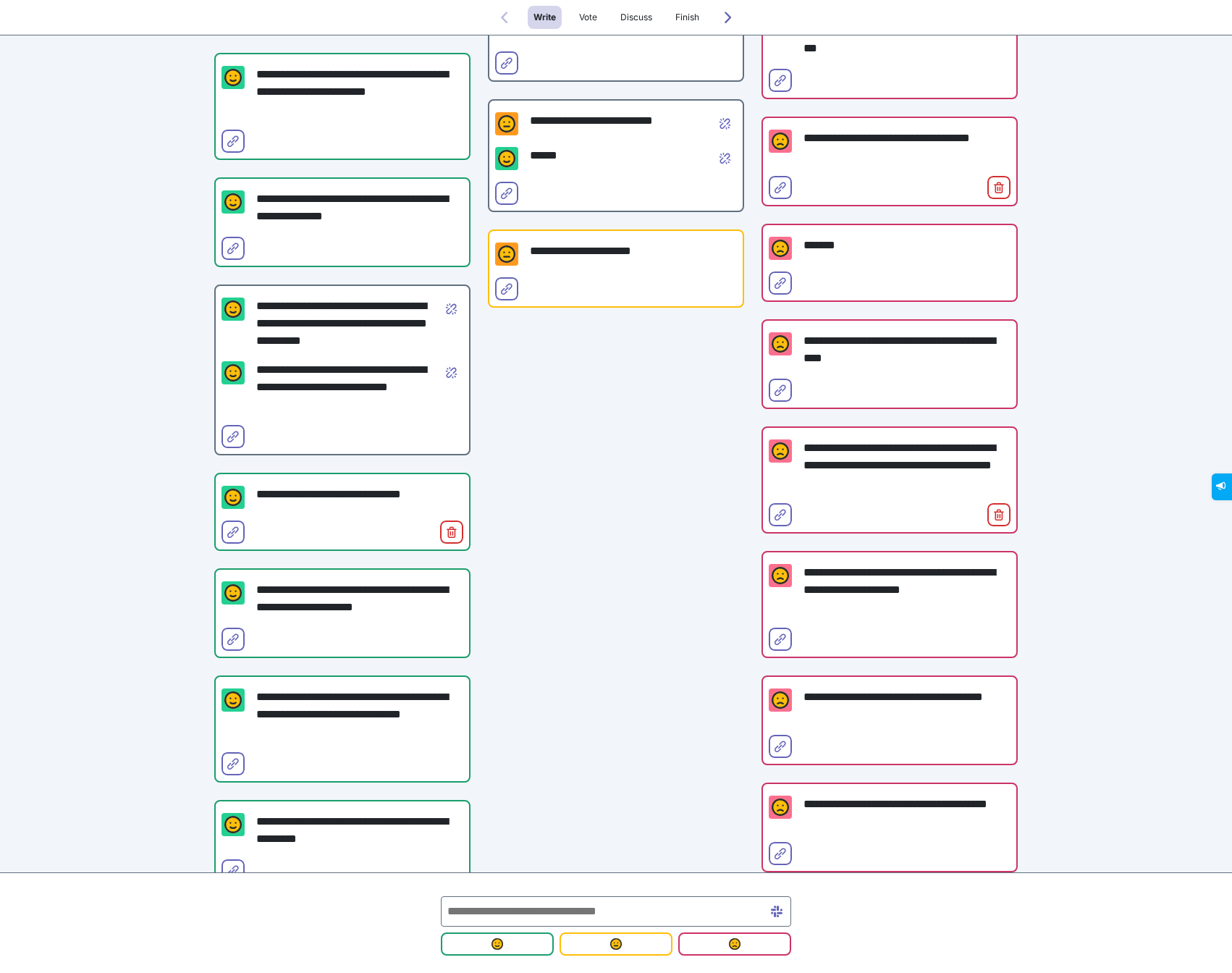
scroll to position [318, 0]
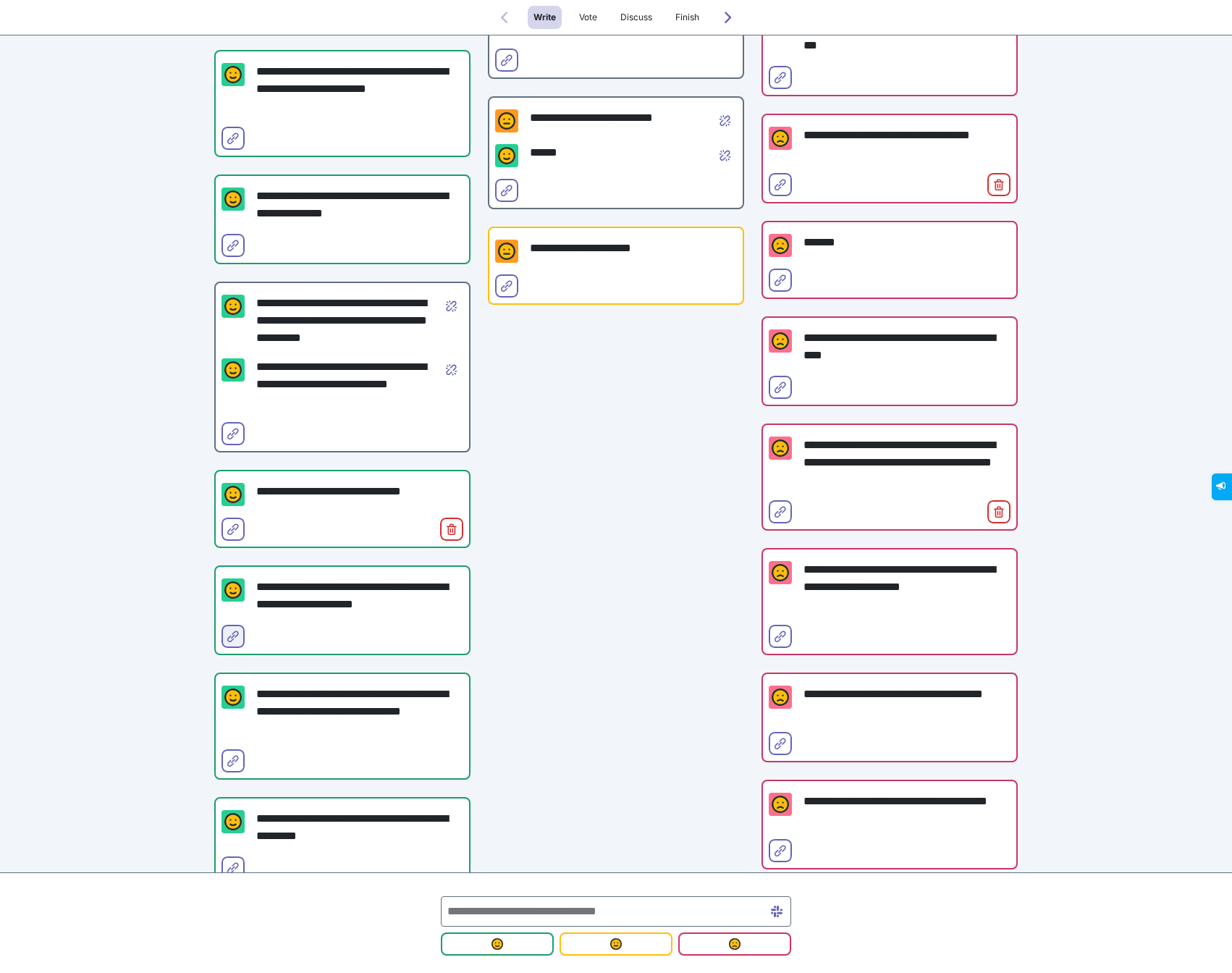
click at [237, 633] on icon "Select for merge" at bounding box center [233, 636] width 12 height 12
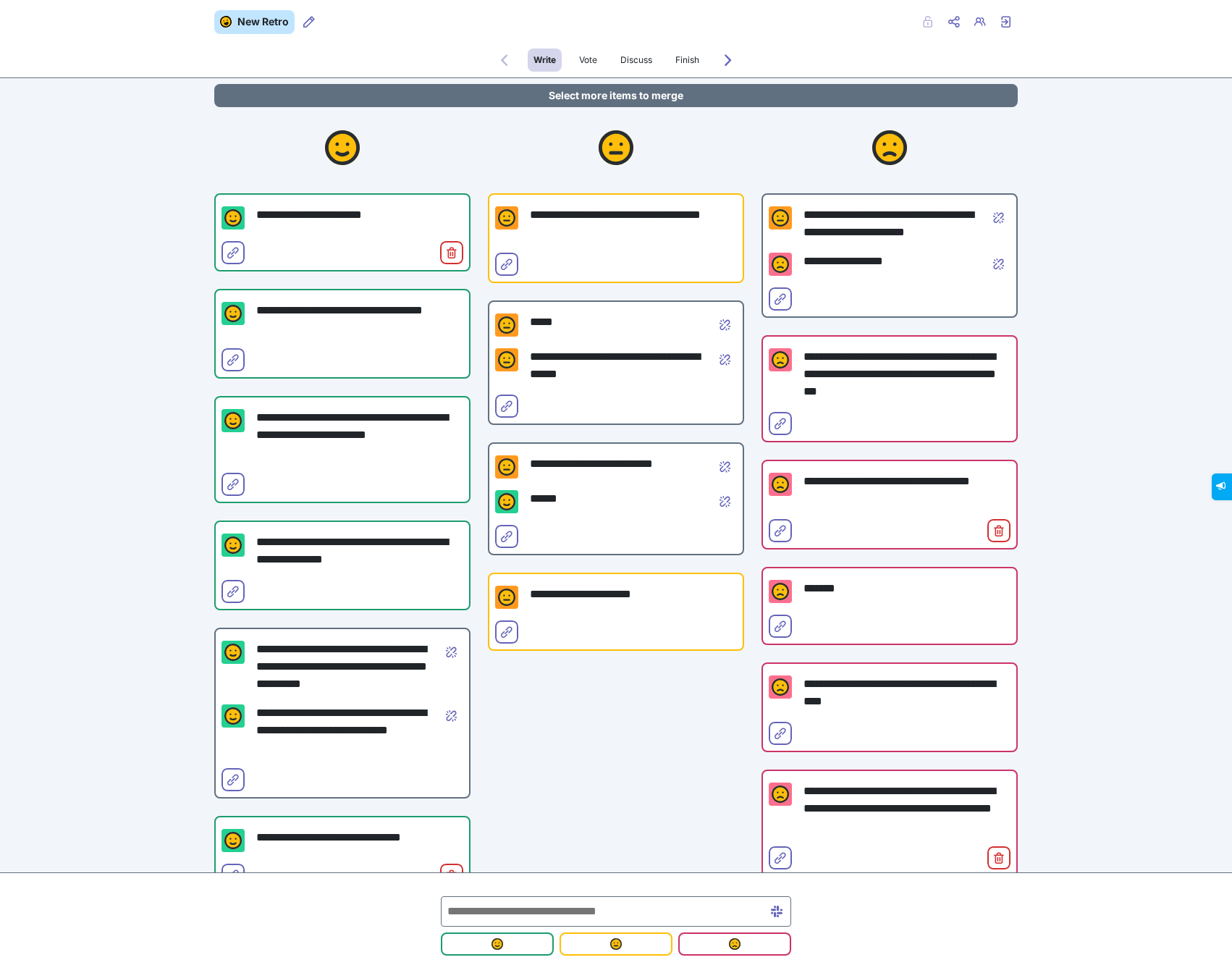
scroll to position [0, 0]
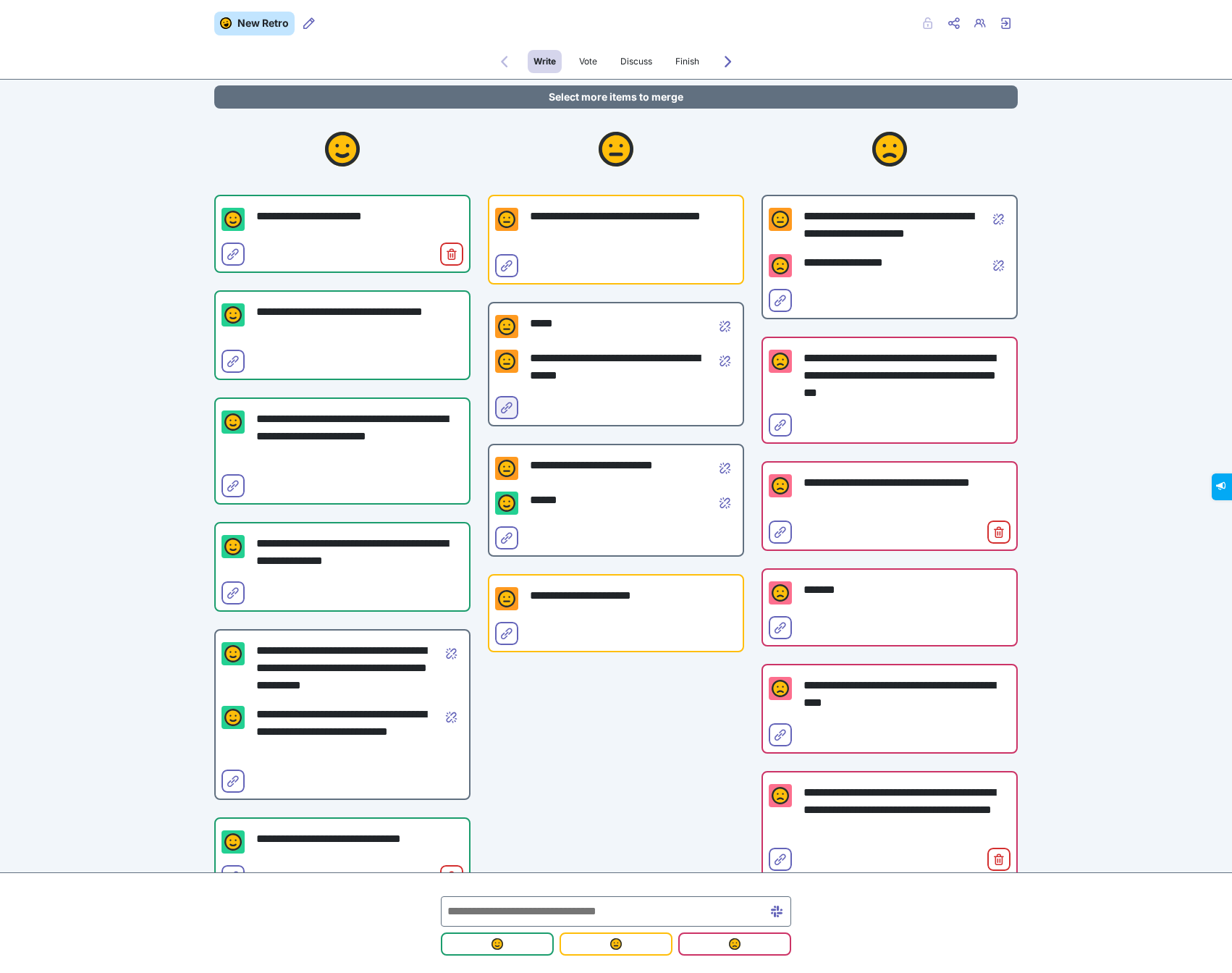
click at [503, 409] on icon "Select for merge" at bounding box center [506, 407] width 12 height 12
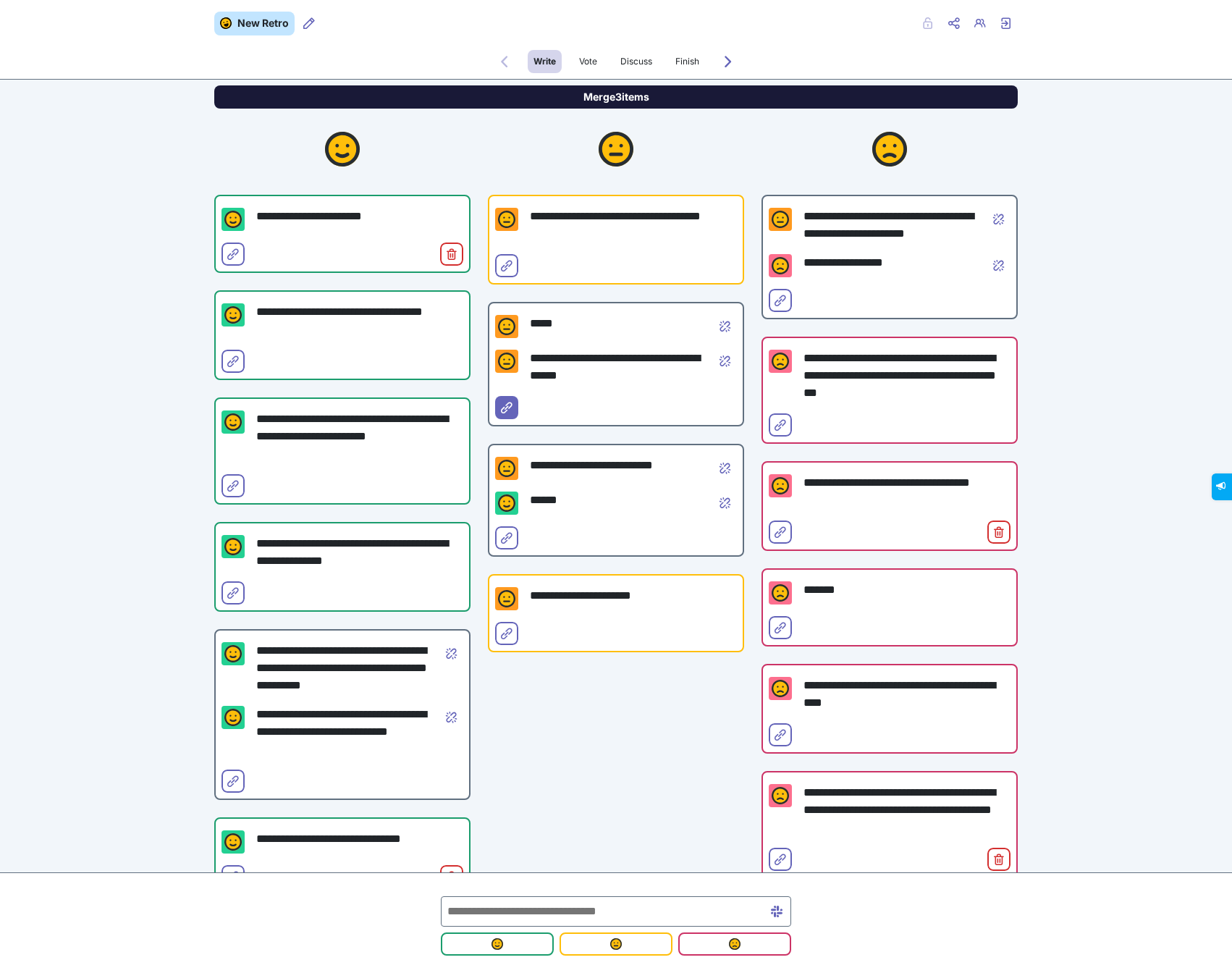
click at [598, 89] on button "Merge 3 items" at bounding box center [616, 98] width 804 height 23
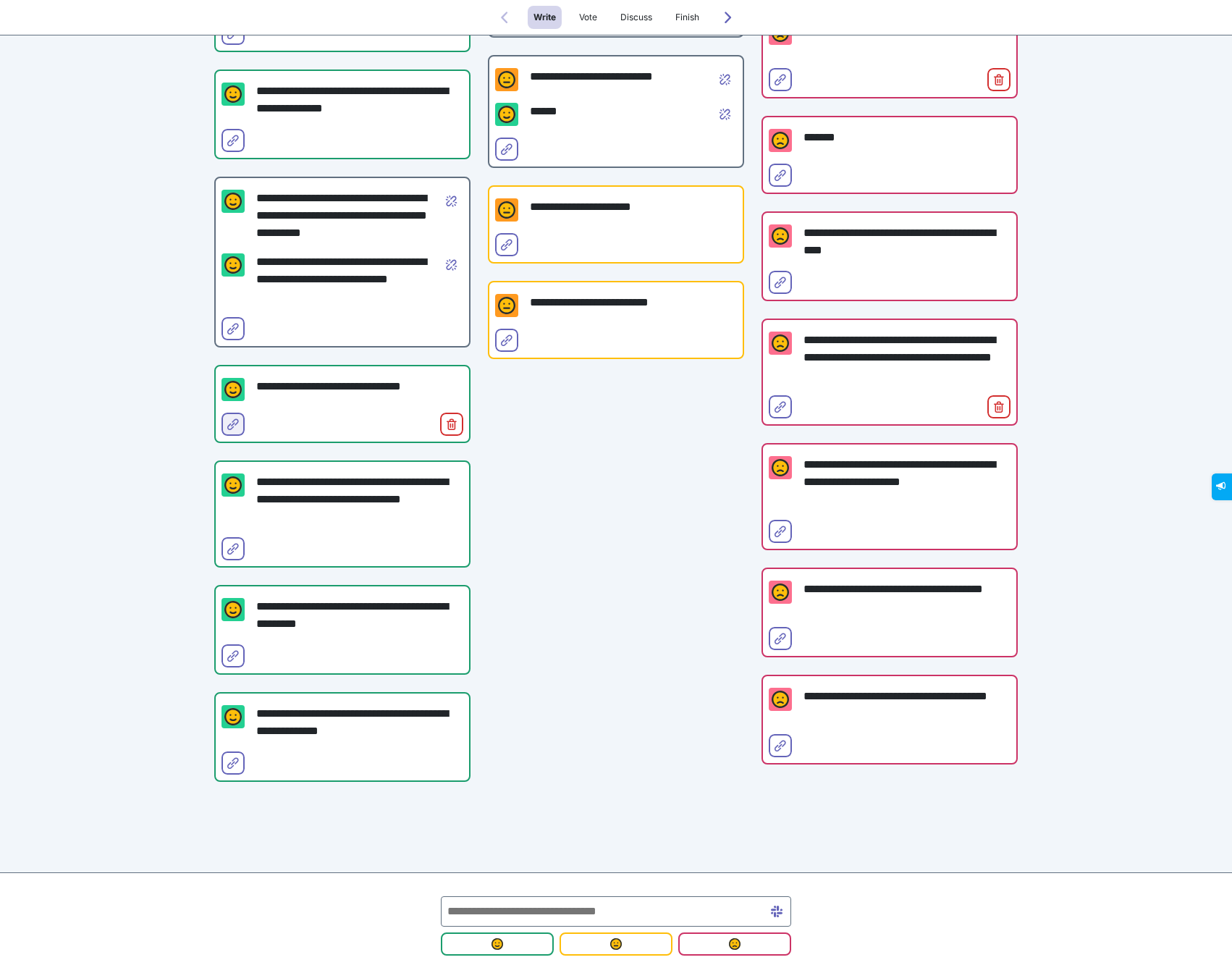
click at [230, 426] on icon "Select for merge" at bounding box center [233, 424] width 12 height 12
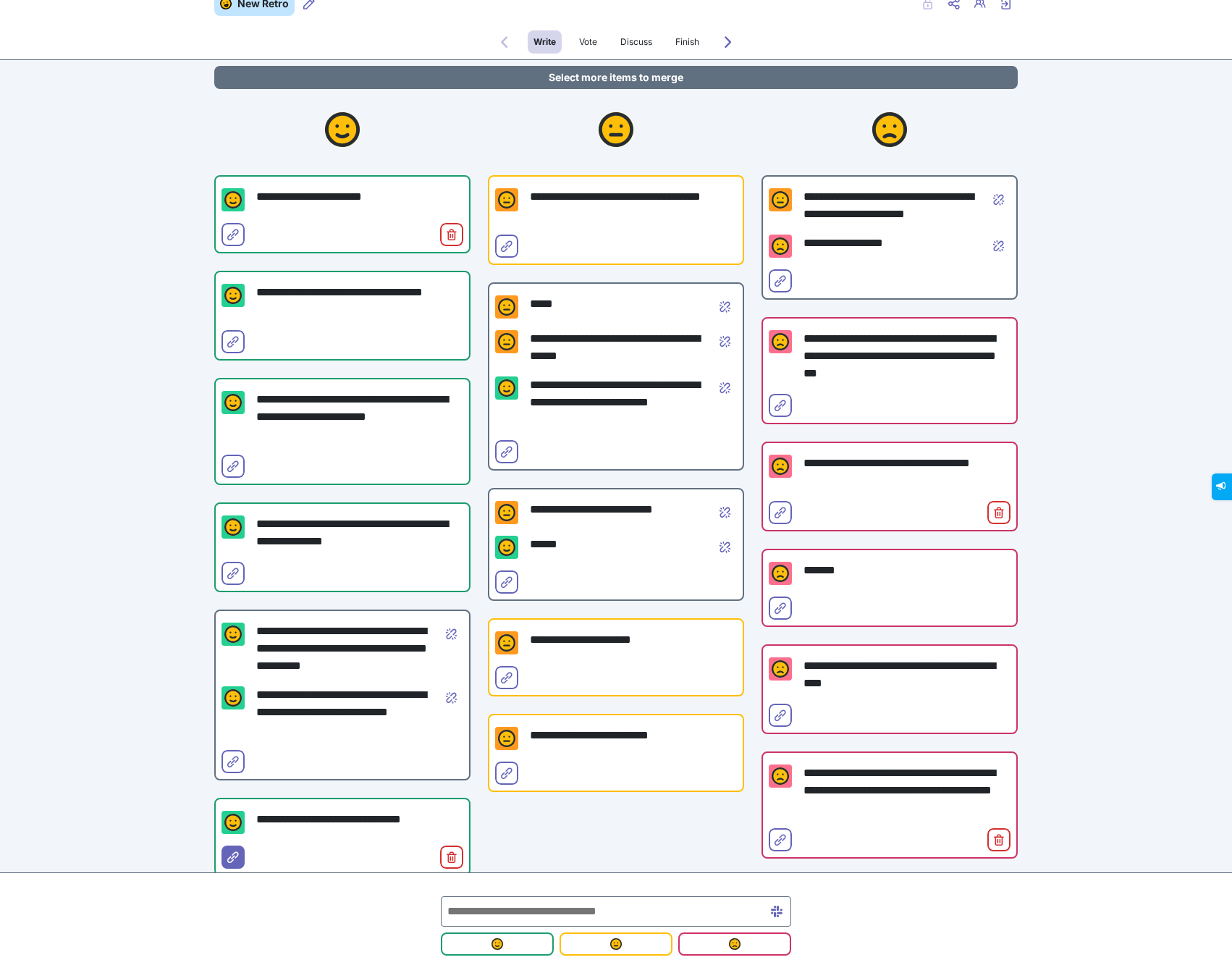
scroll to position [18, 0]
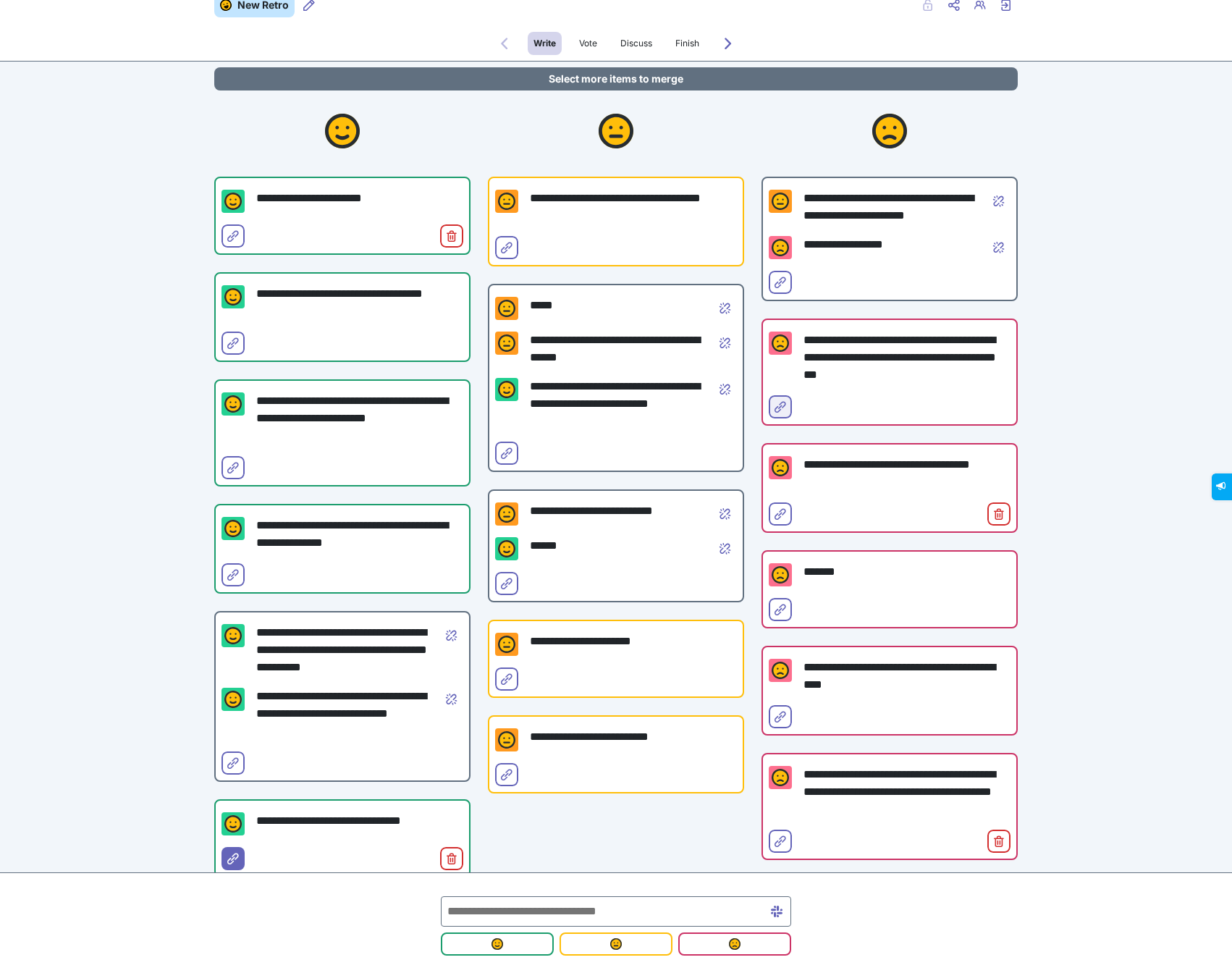
click at [776, 413] on span "Select for merge" at bounding box center [780, 418] width 12 height 12
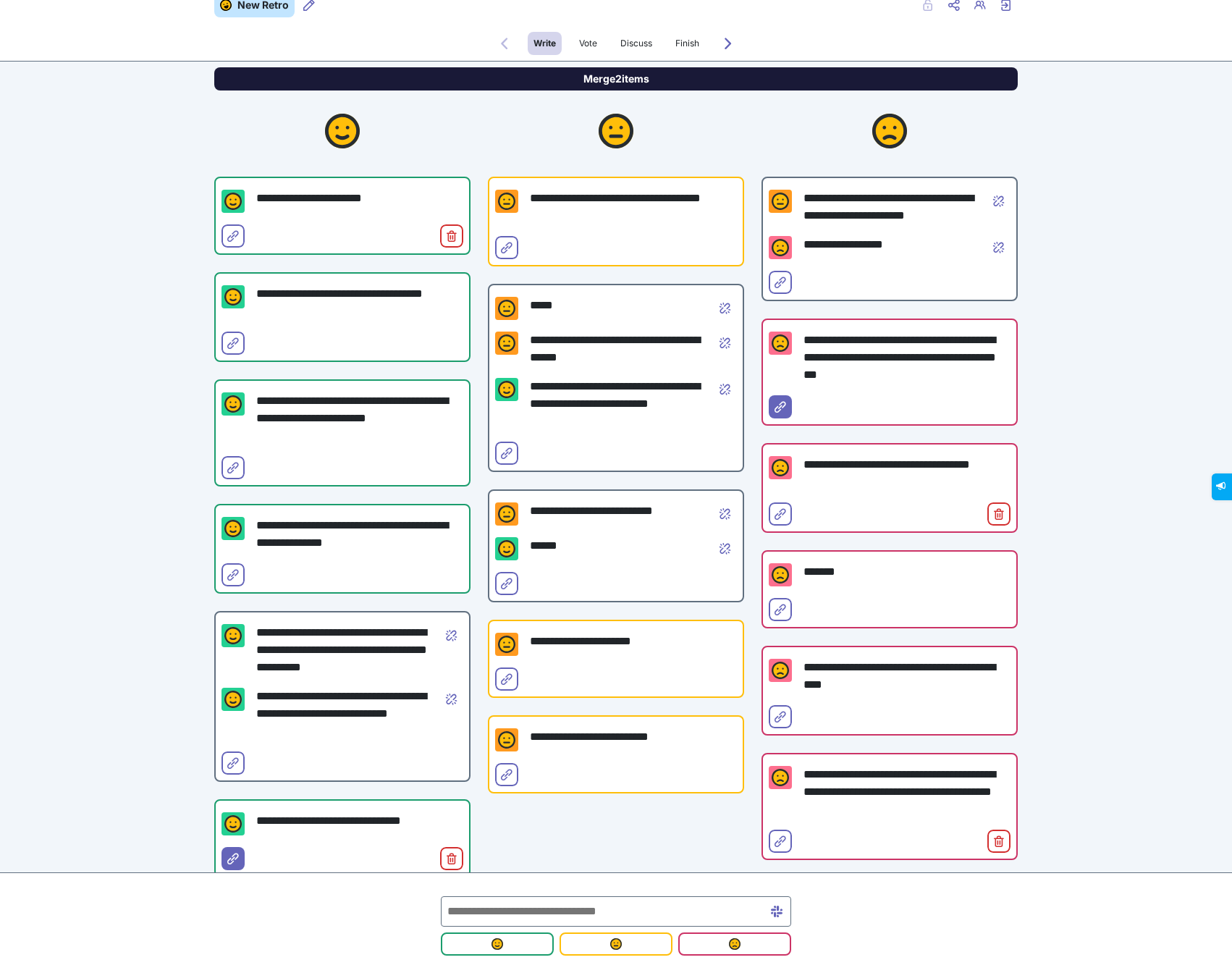
click at [654, 77] on button "Merge 2 items" at bounding box center [616, 79] width 804 height 23
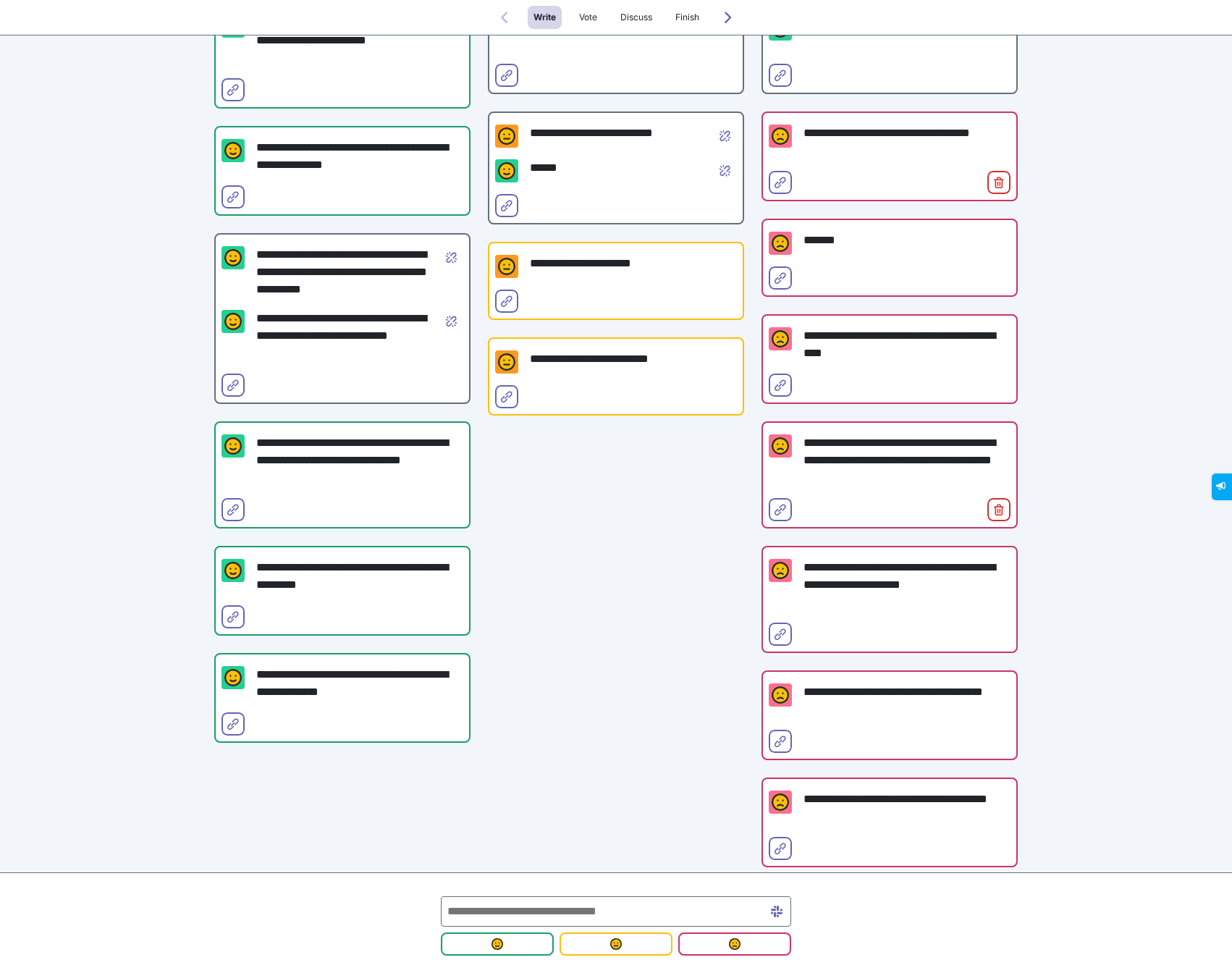
scroll to position [366, 0]
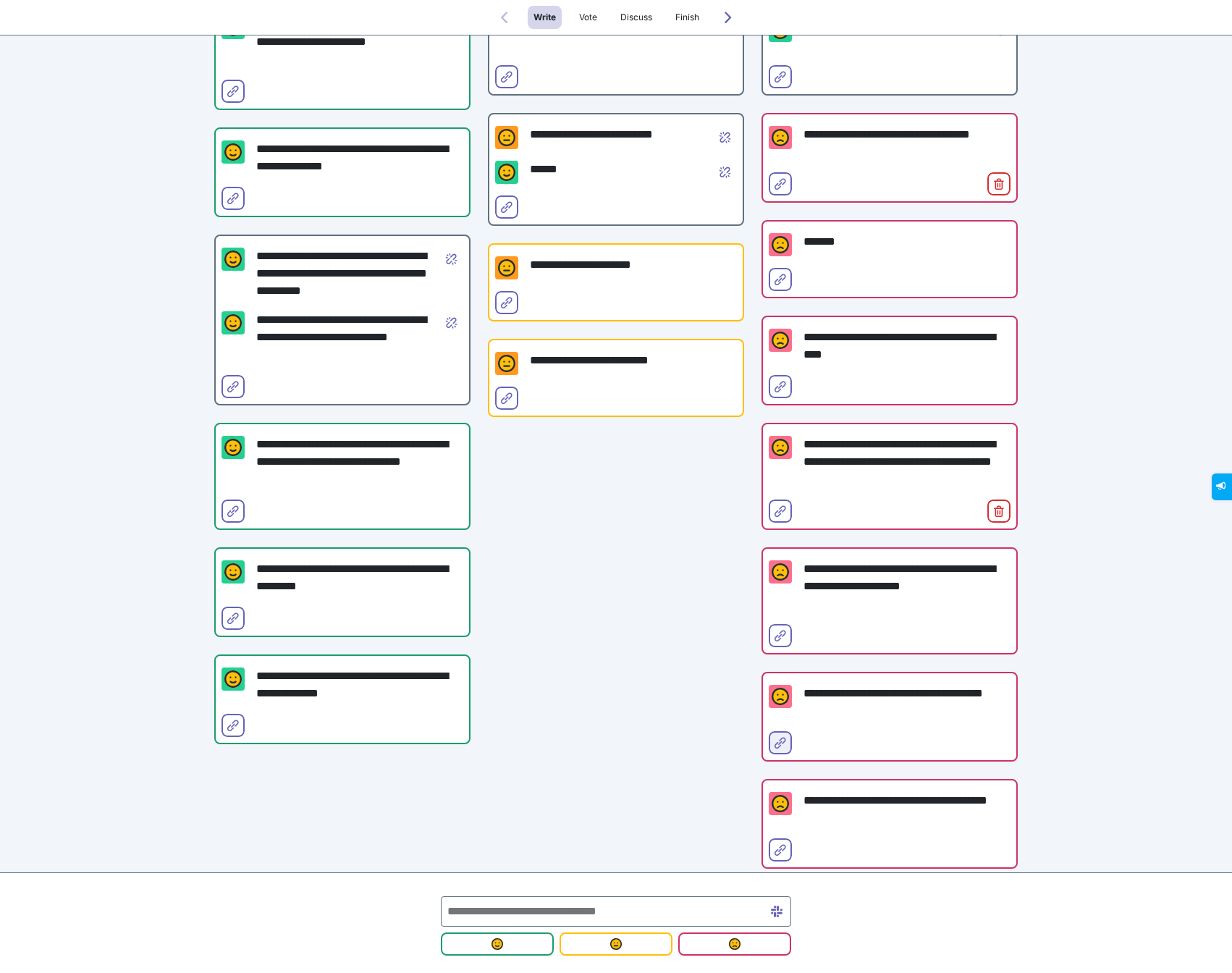
click at [780, 743] on icon "Select for merge" at bounding box center [780, 742] width 12 height 12
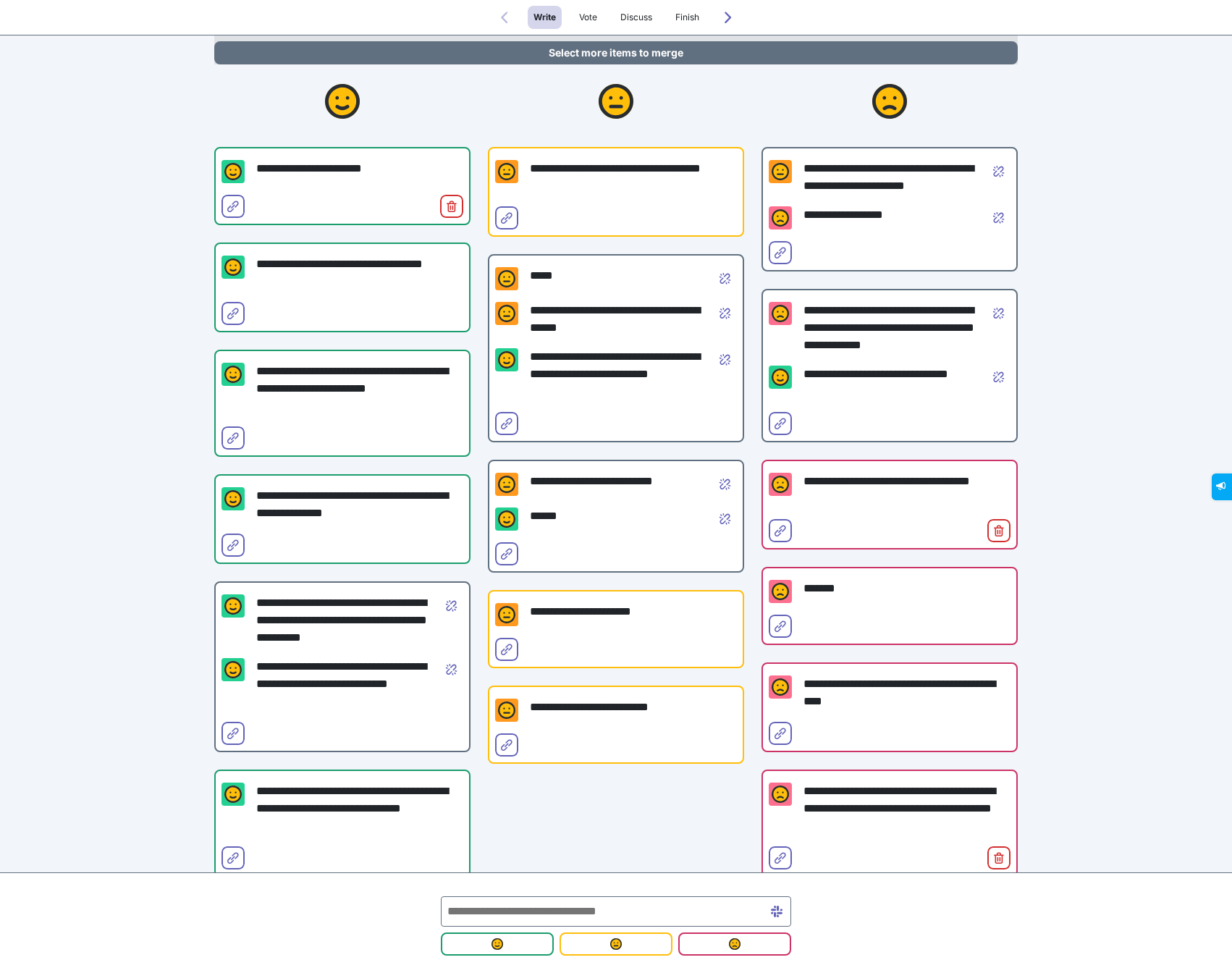
scroll to position [47, 0]
click at [507, 420] on icon "Select for merge" at bounding box center [506, 424] width 12 height 12
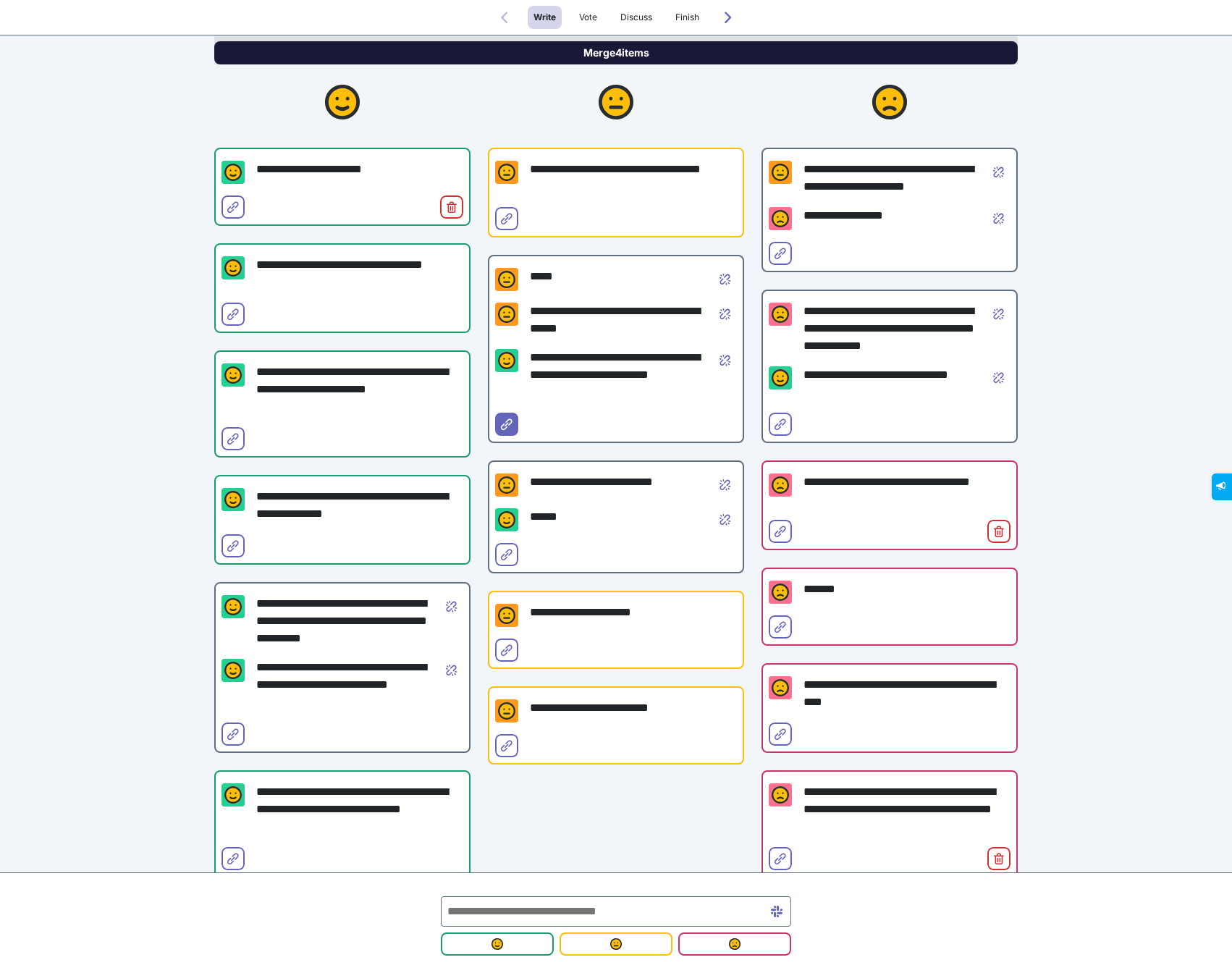
click at [673, 53] on button "Merge 4 items" at bounding box center [616, 53] width 804 height 23
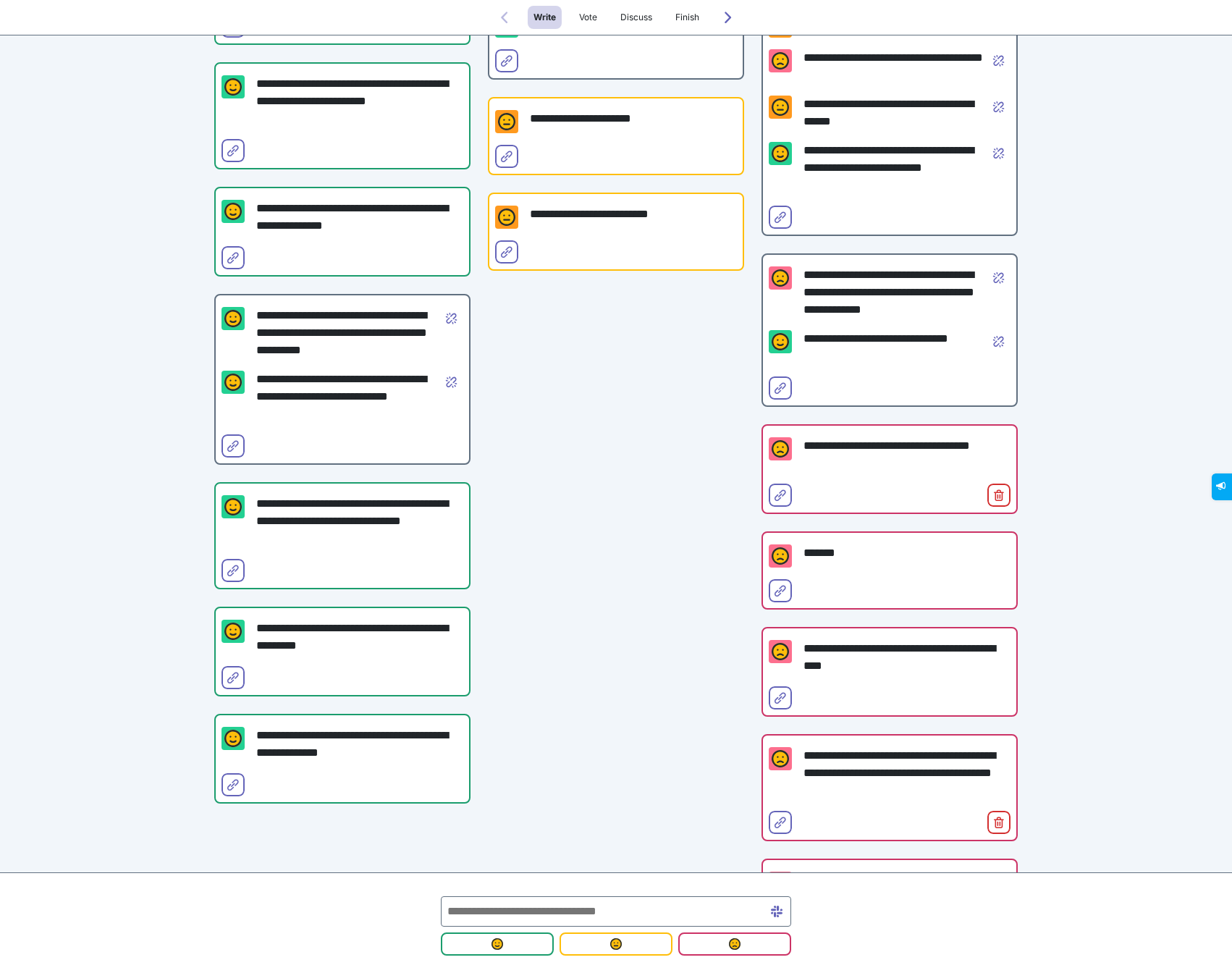
scroll to position [307, 0]
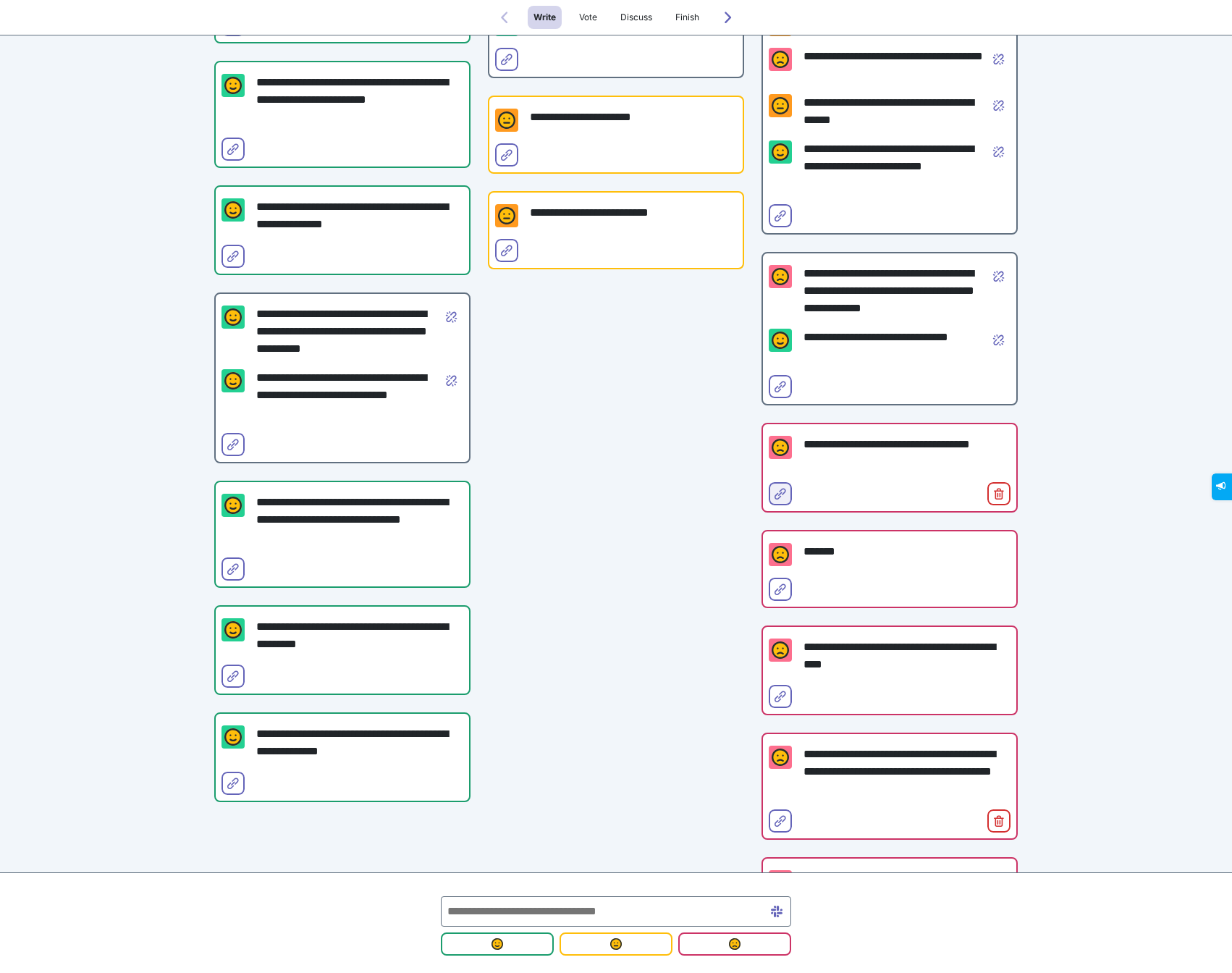
click at [785, 495] on icon "Select for merge" at bounding box center [780, 493] width 12 height 12
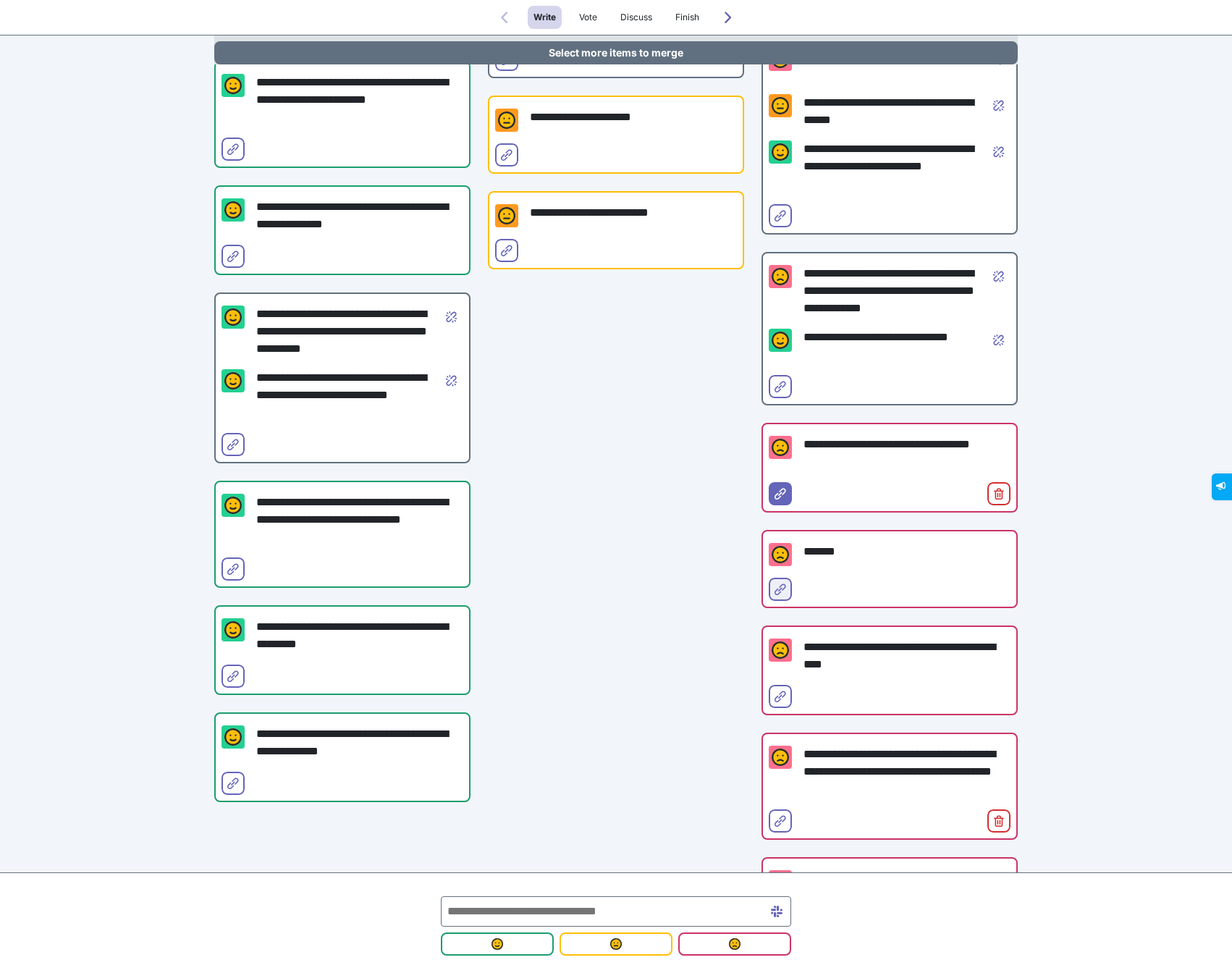
click at [785, 591] on icon "Select for merge" at bounding box center [780, 589] width 12 height 12
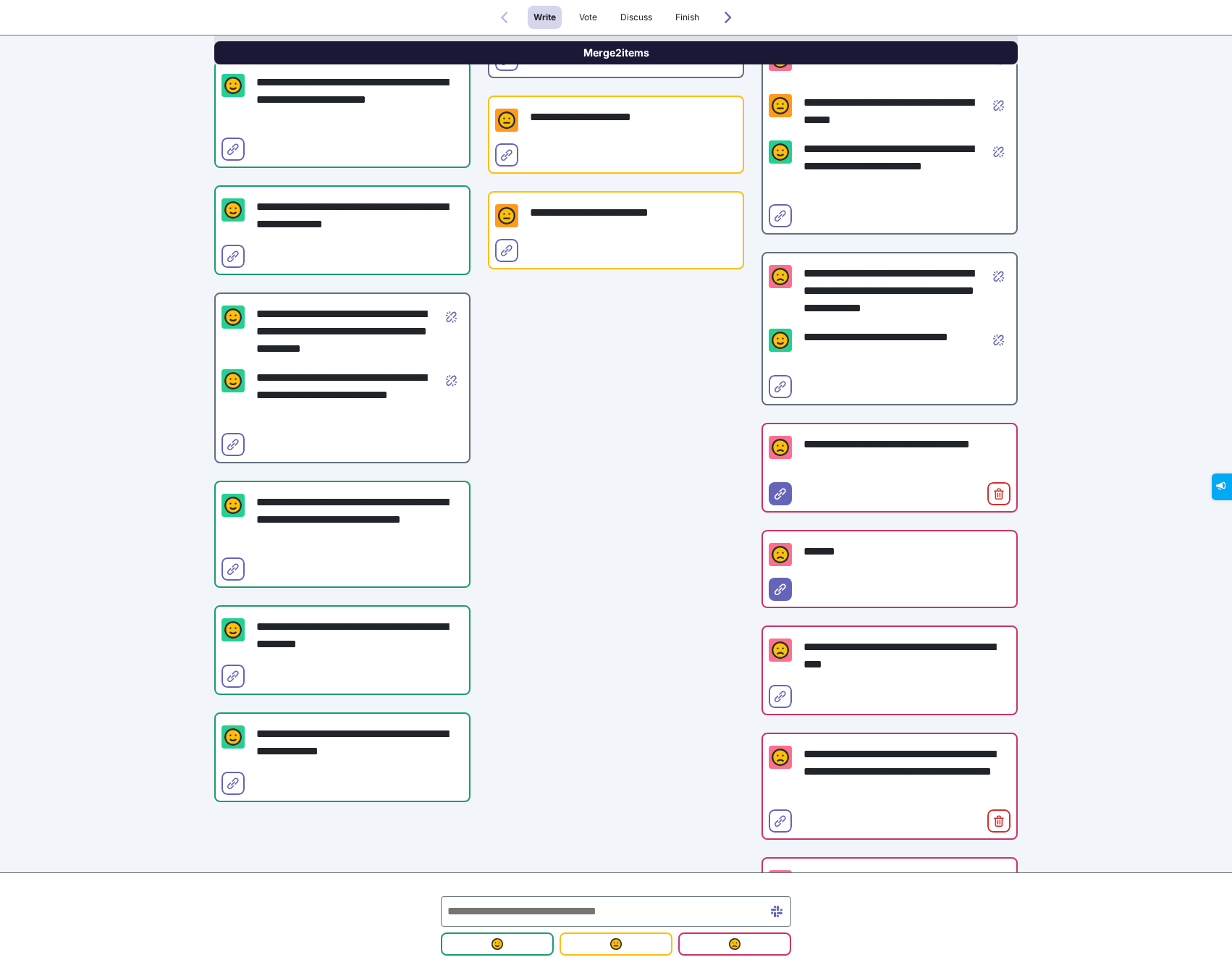
click at [675, 52] on button "Merge 2 items" at bounding box center [616, 53] width 804 height 23
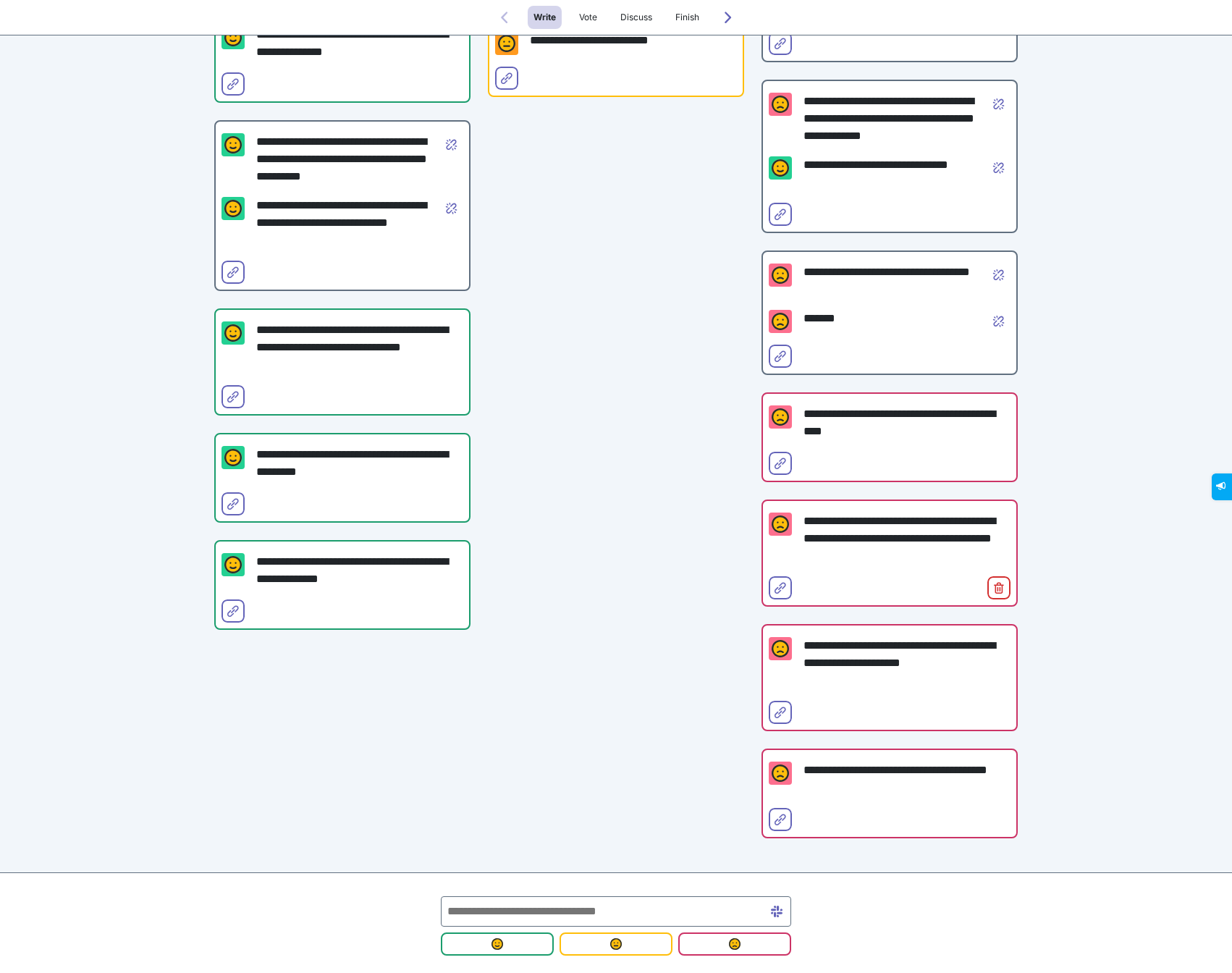
scroll to position [482, 0]
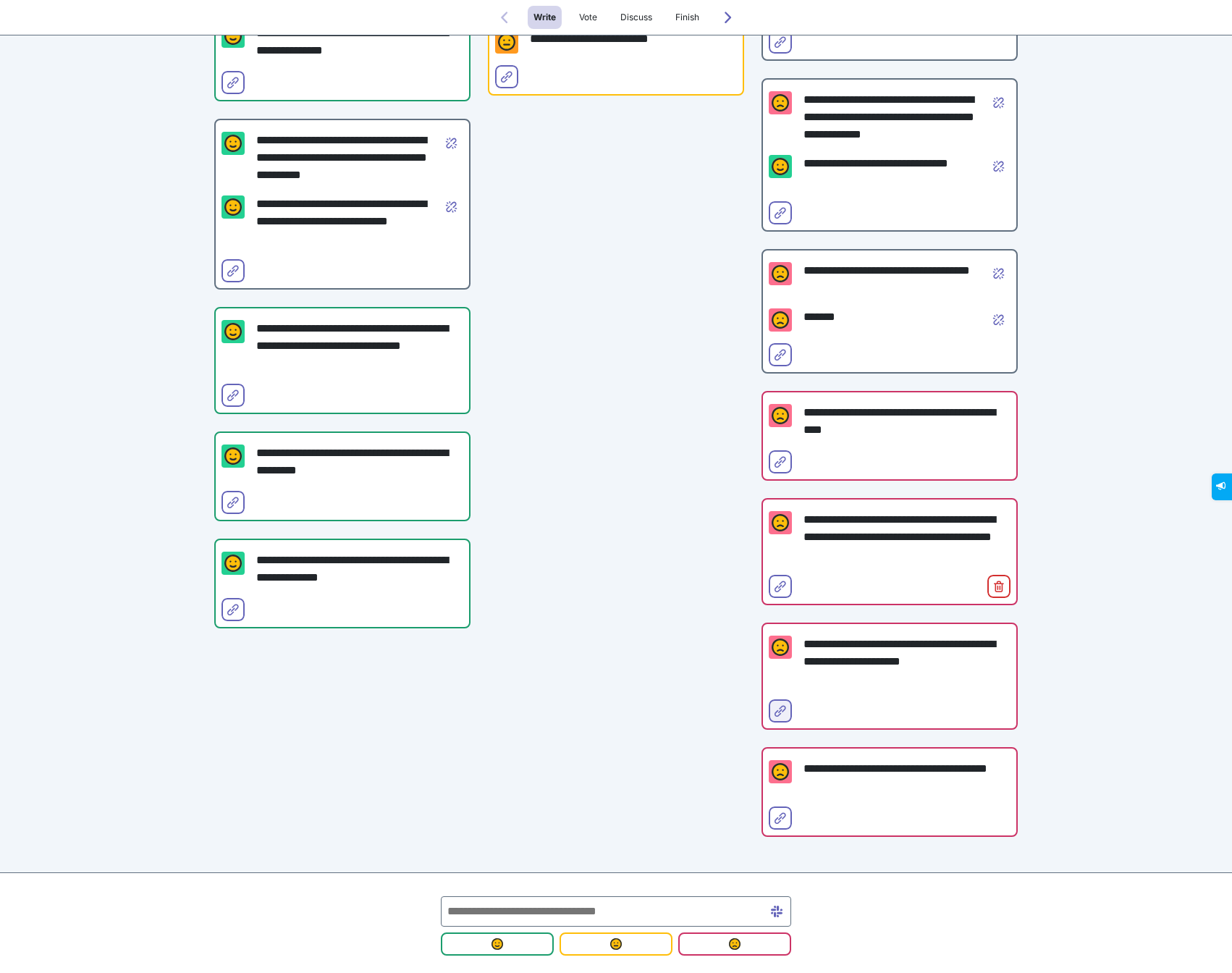
click at [777, 706] on icon "Select for merge" at bounding box center [780, 710] width 12 height 12
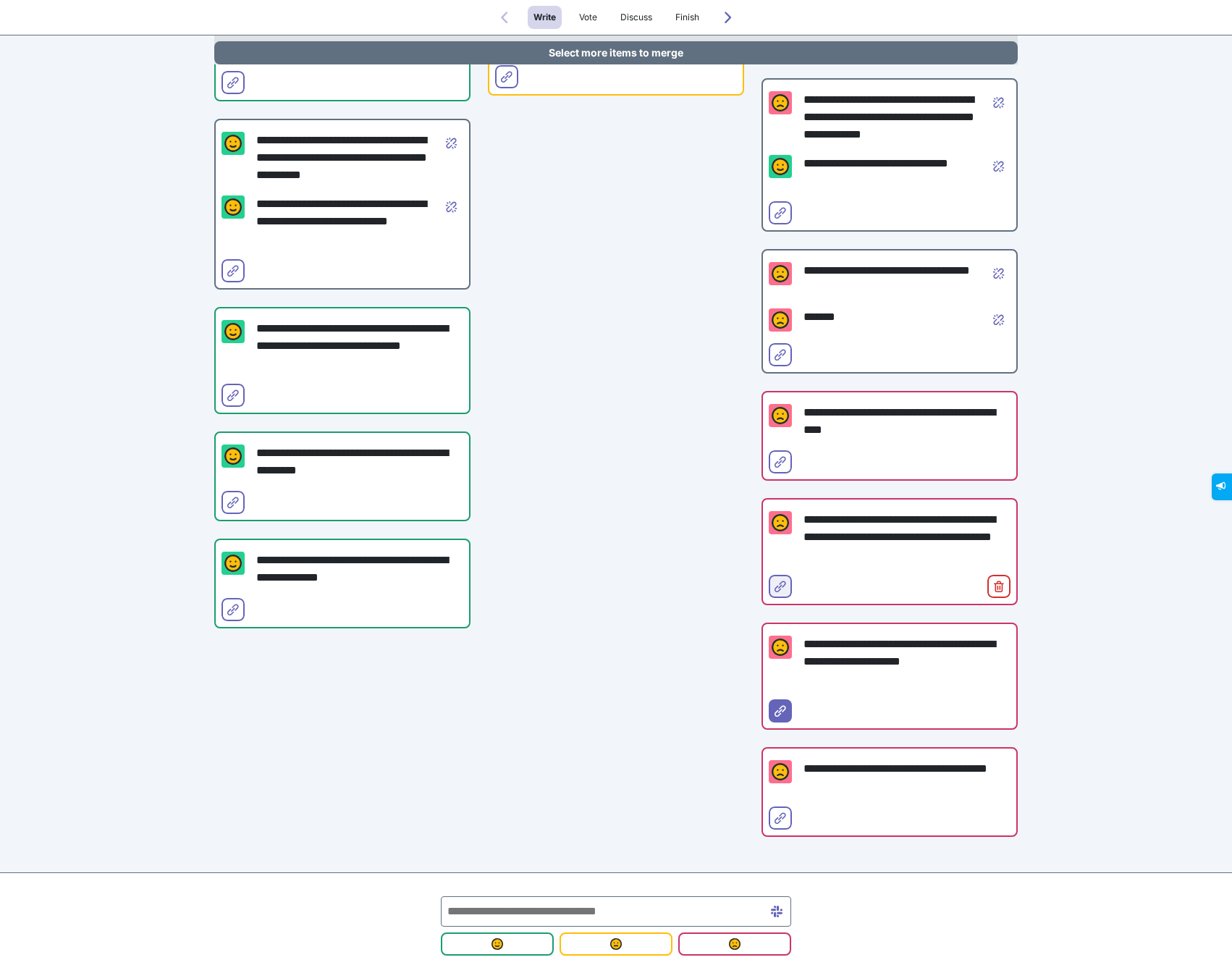
click at [774, 594] on button "Select for merge" at bounding box center [781, 586] width 24 height 23
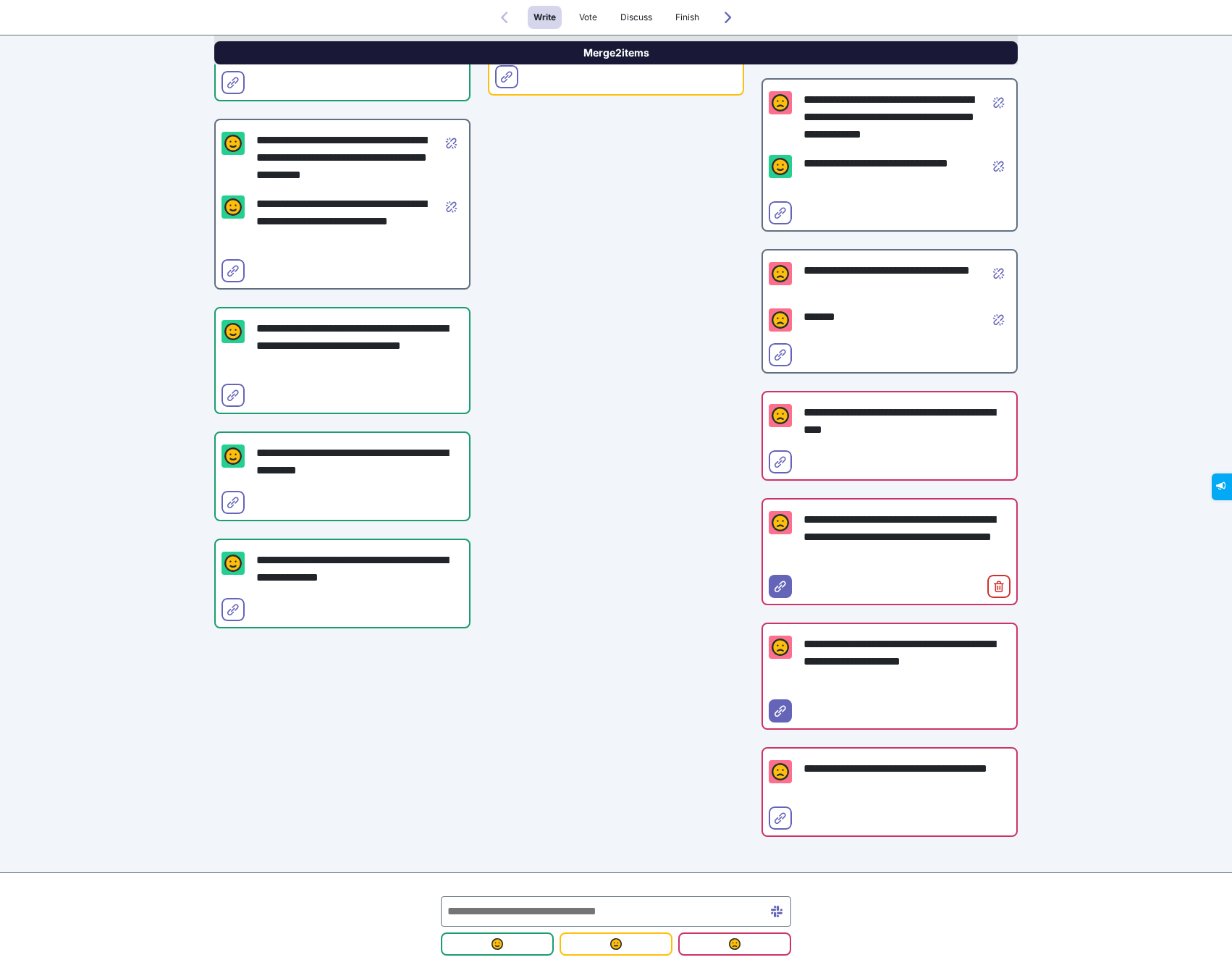
click at [586, 55] on button "Merge 2 items" at bounding box center [616, 53] width 804 height 23
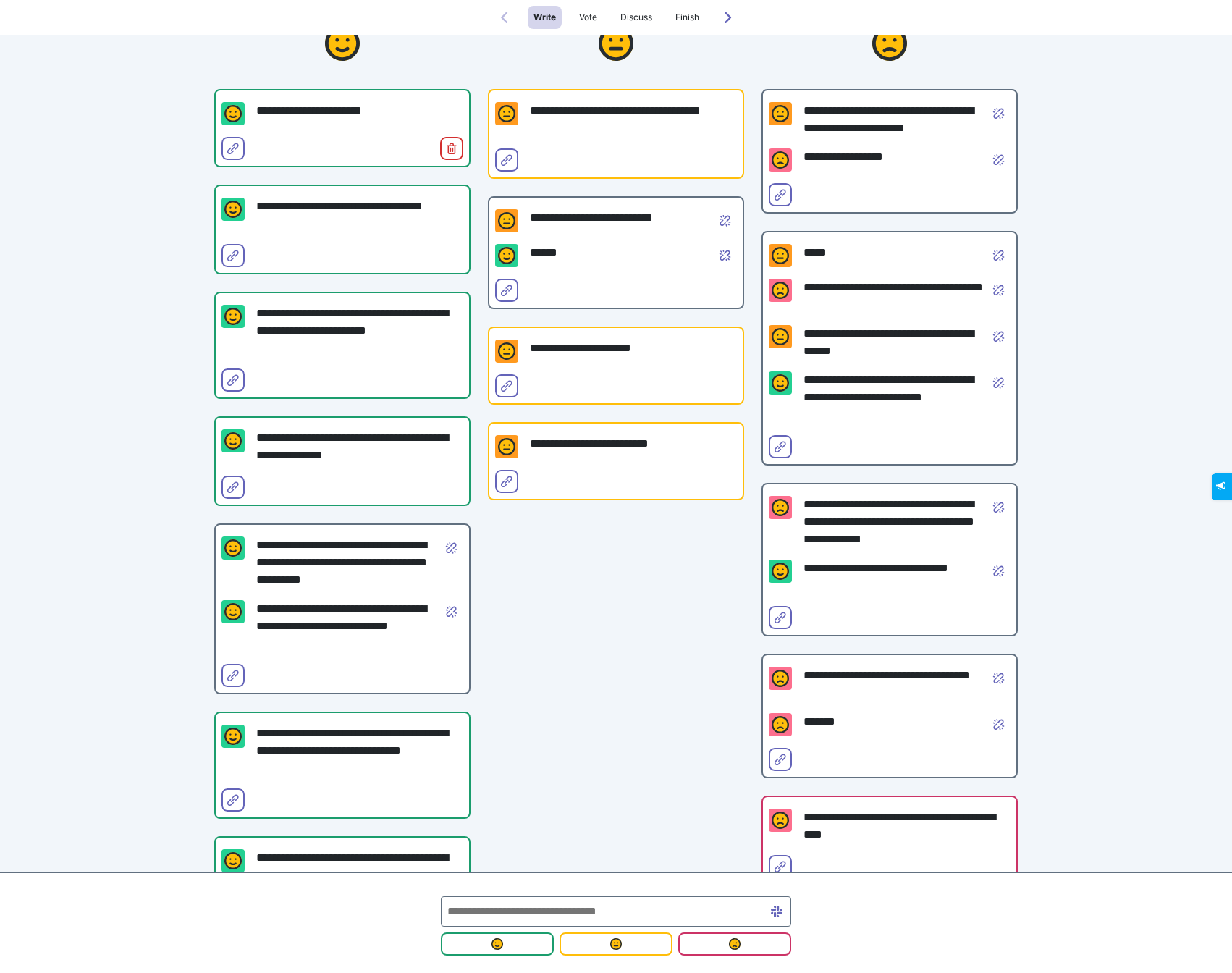
scroll to position [87, 0]
